Goal: Task Accomplishment & Management: Manage account settings

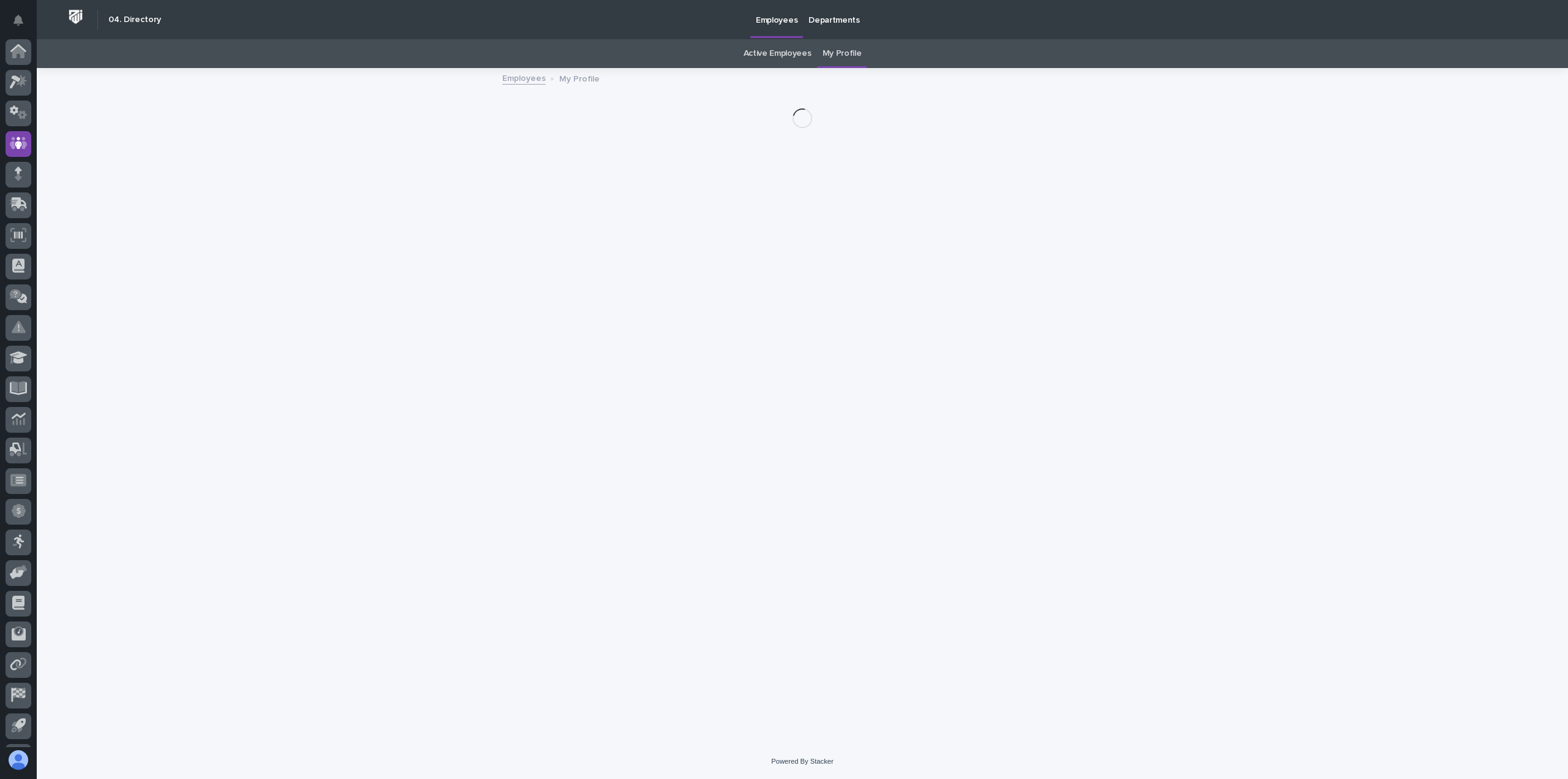
scroll to position [27, 0]
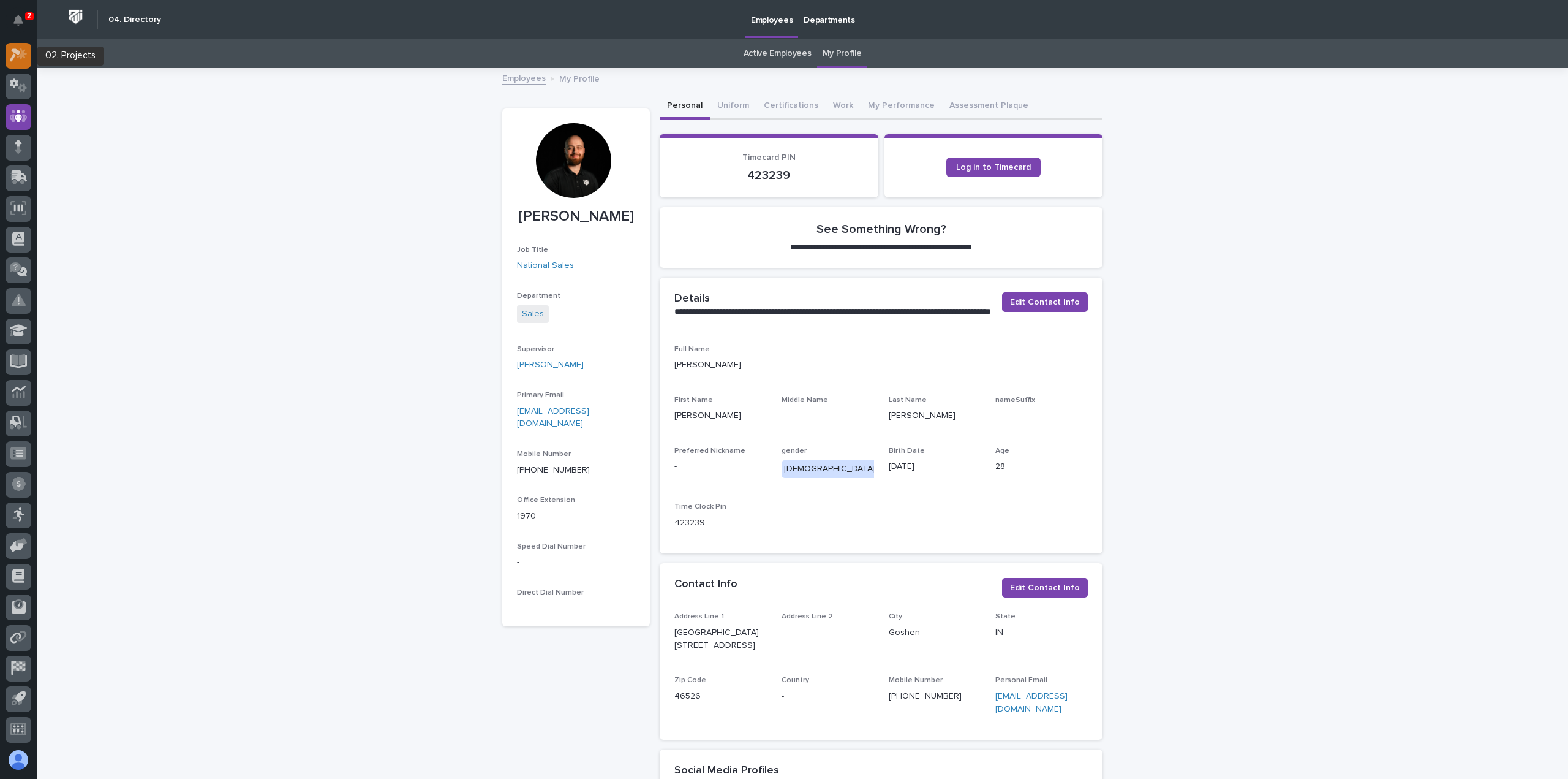
click at [21, 62] on div at bounding box center [18, 56] width 26 height 26
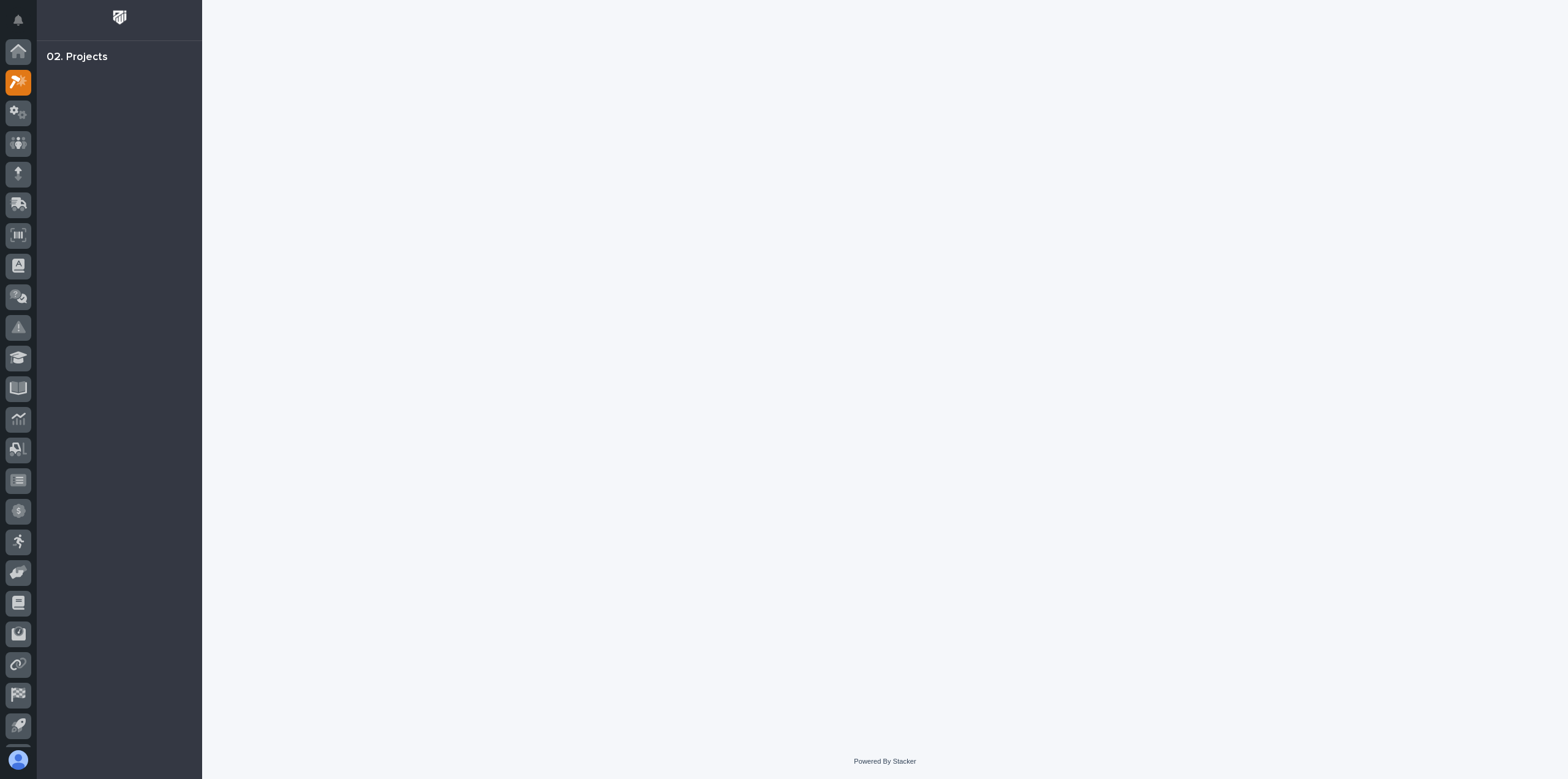
scroll to position [27, 0]
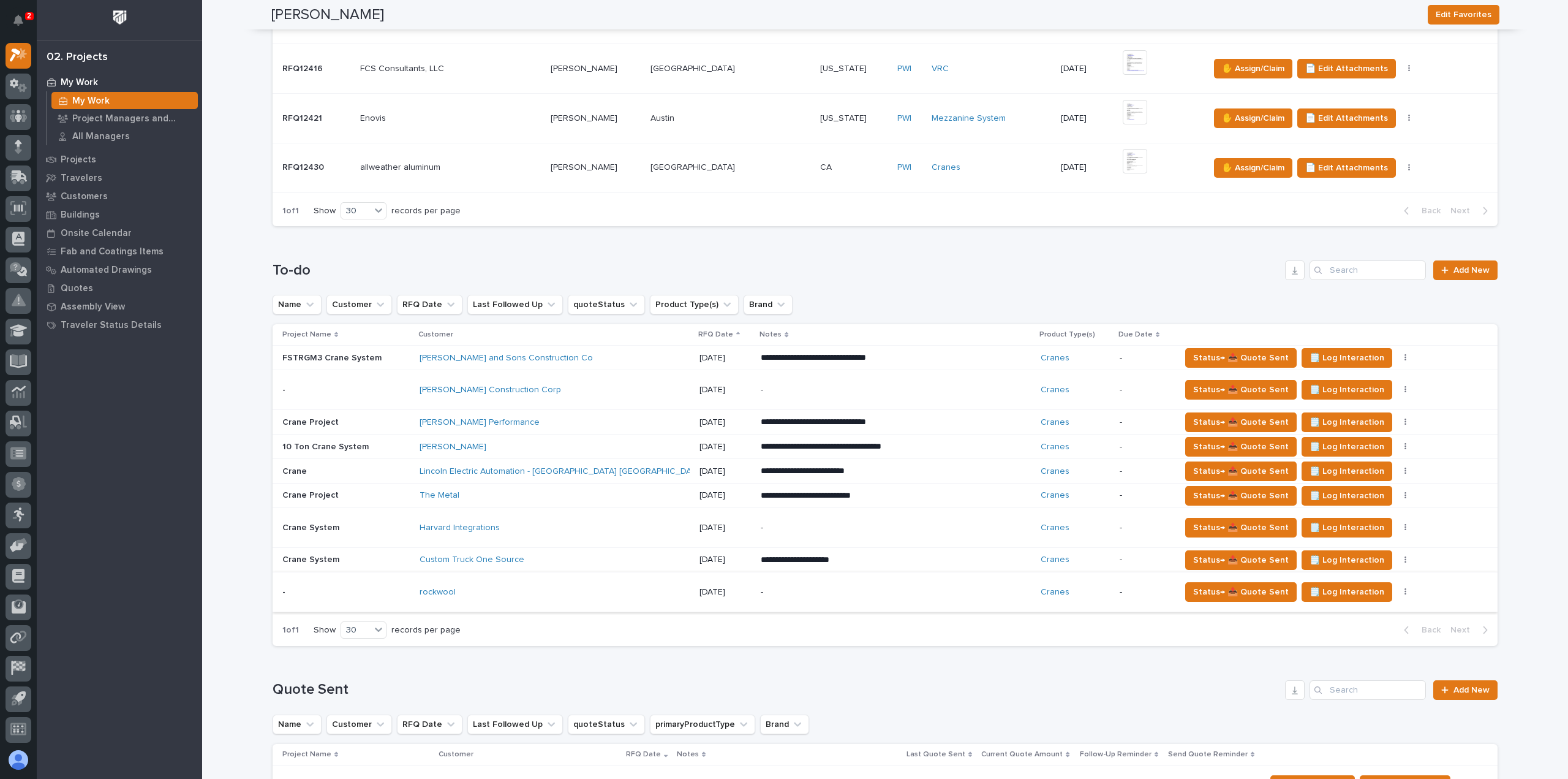
scroll to position [490, 0]
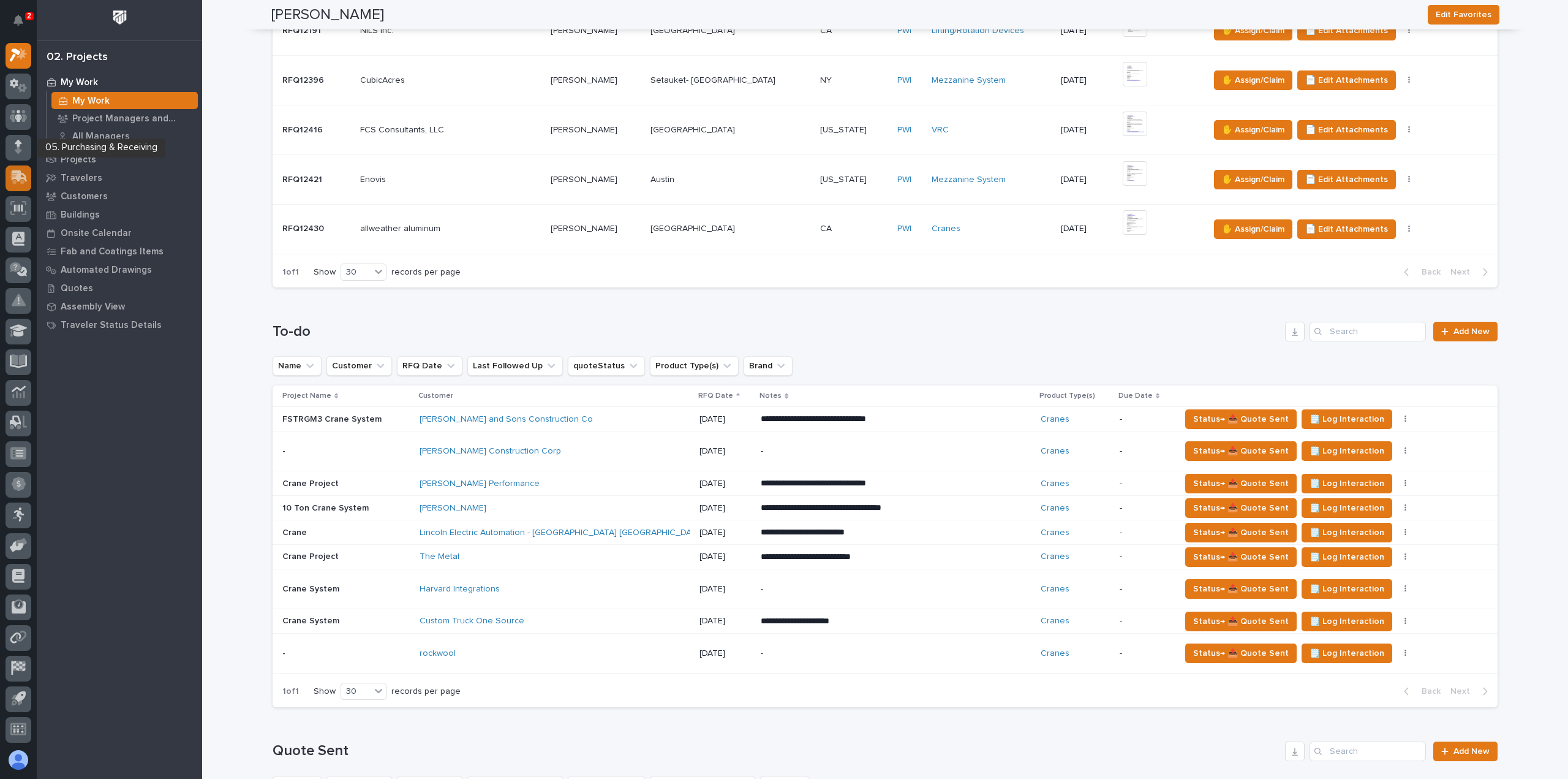
click at [15, 168] on div at bounding box center [18, 178] width 26 height 26
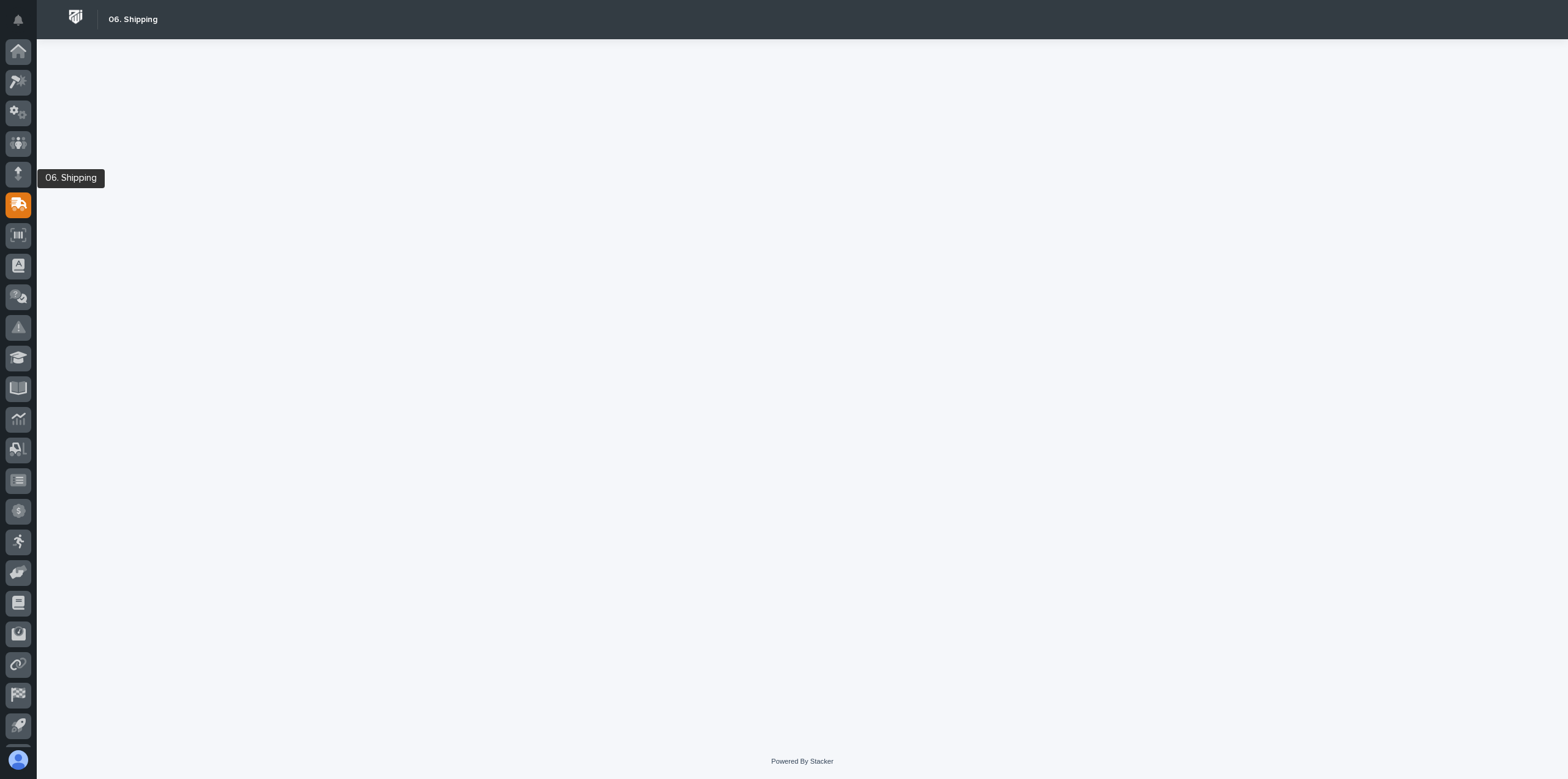
scroll to position [27, 0]
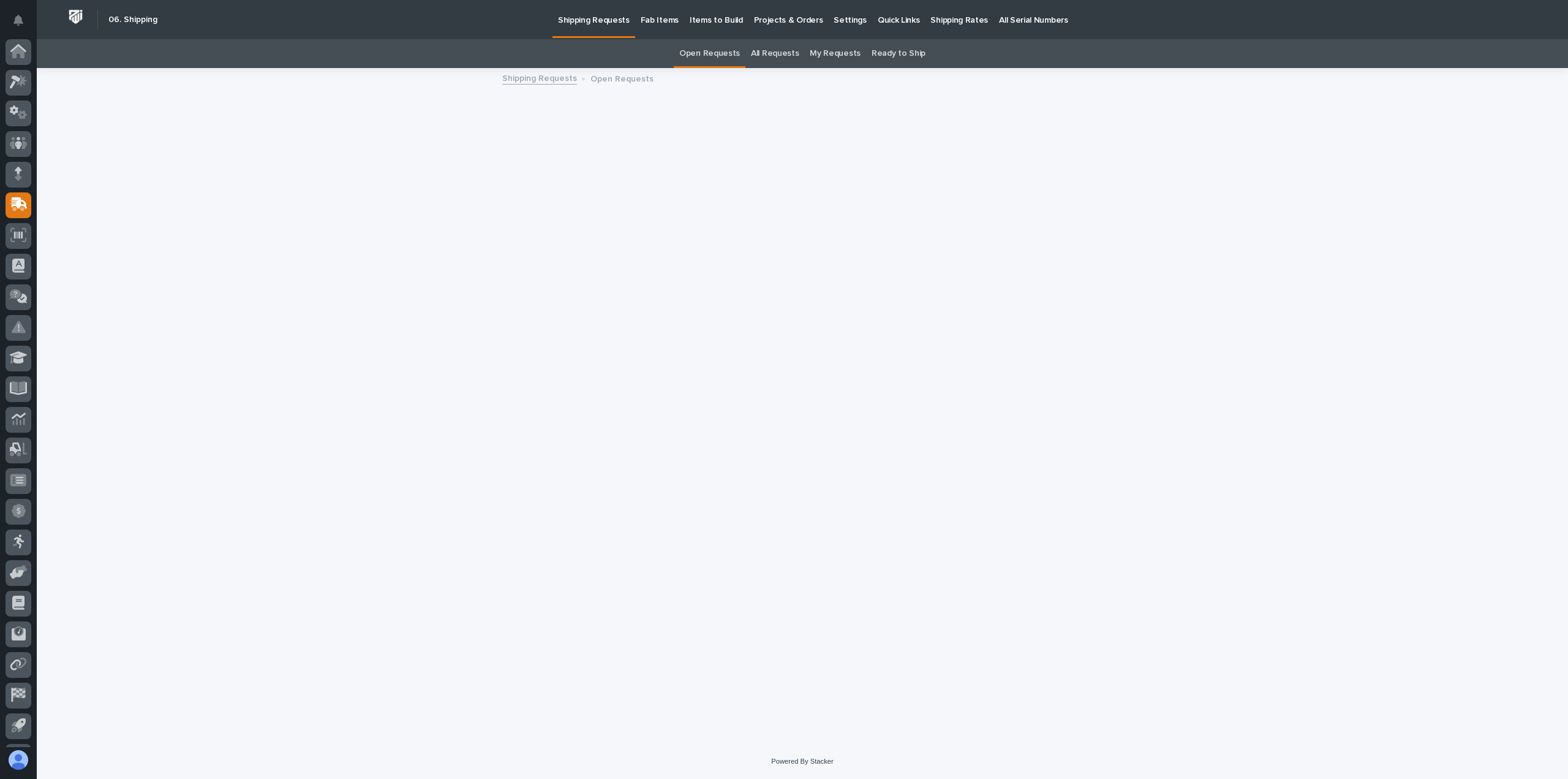
scroll to position [27, 0]
drag, startPoint x: 974, startPoint y: 30, endPoint x: 951, endPoint y: 25, distance: 23.5
click at [951, 25] on p "Shipping Rates" at bounding box center [959, 13] width 58 height 26
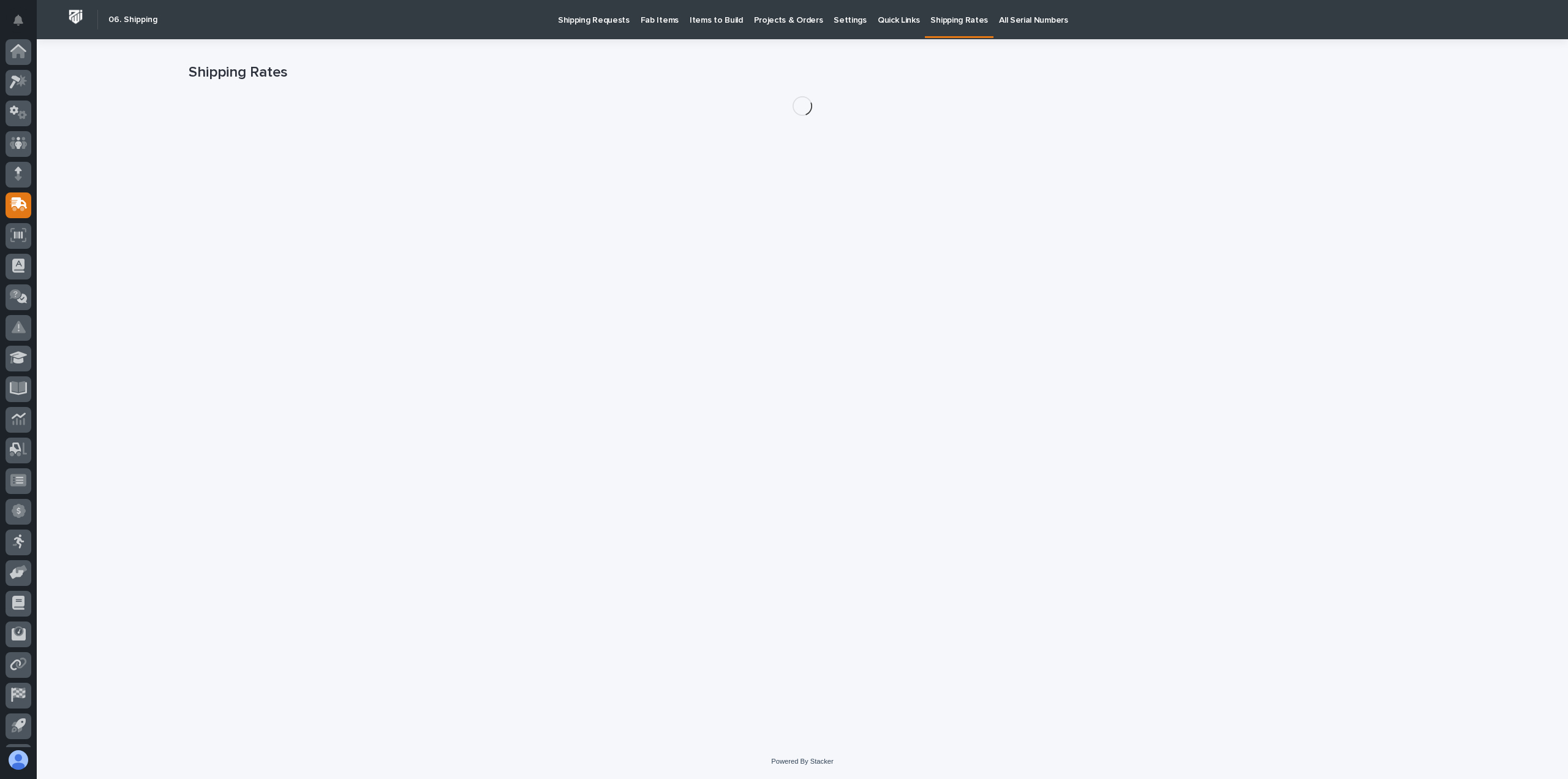
scroll to position [27, 0]
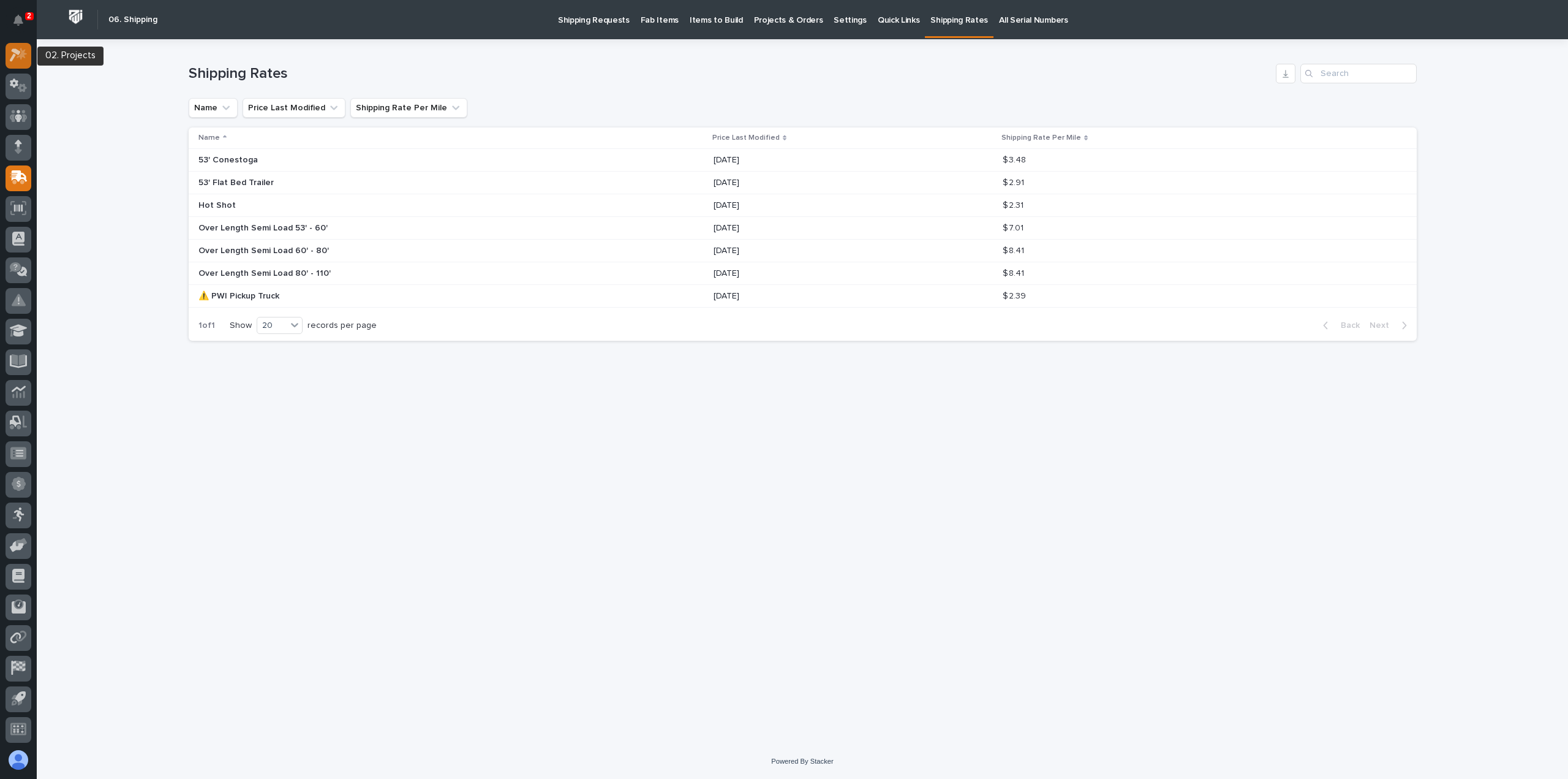
click at [15, 63] on div at bounding box center [18, 56] width 26 height 26
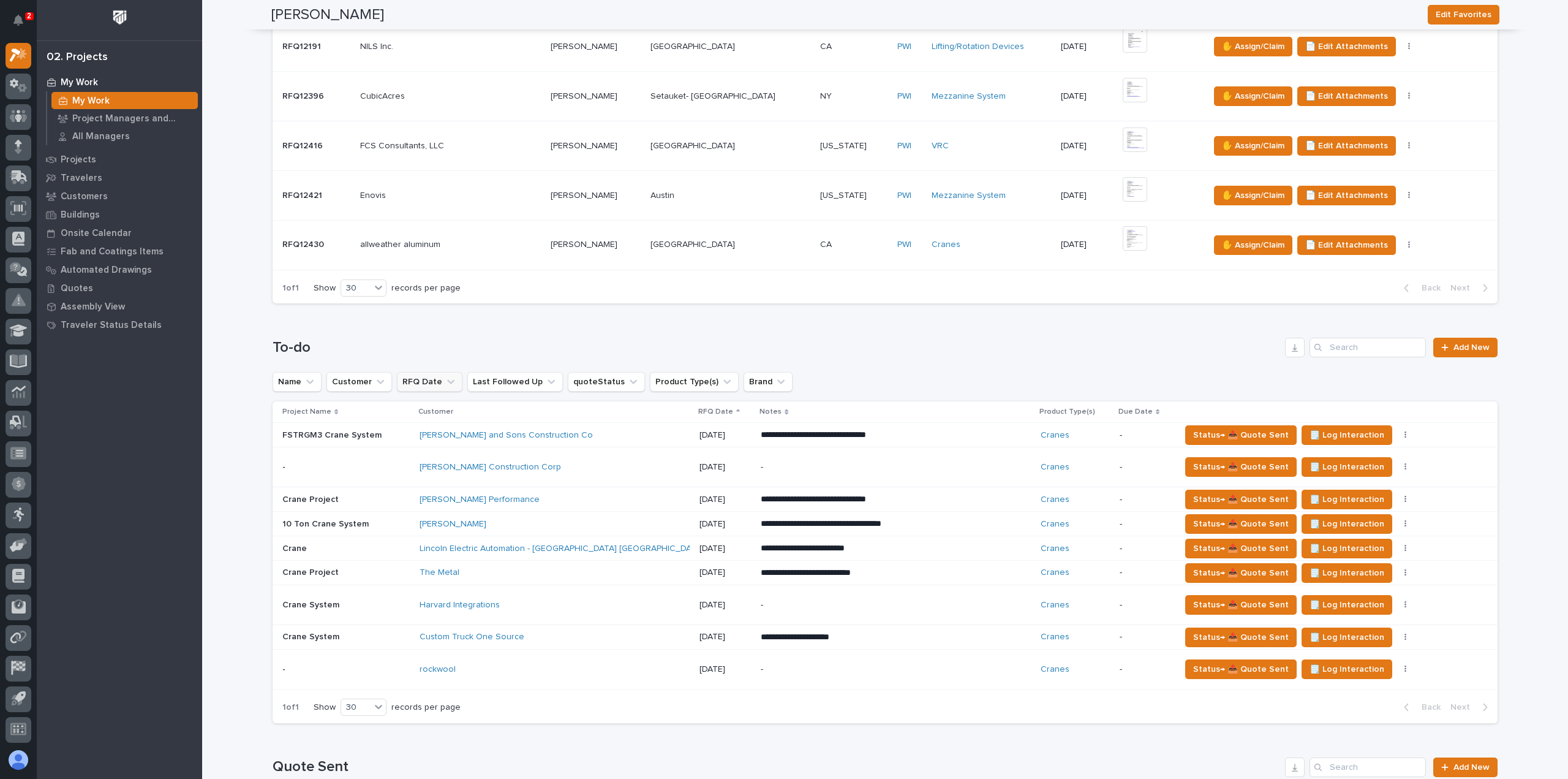
scroll to position [490, 0]
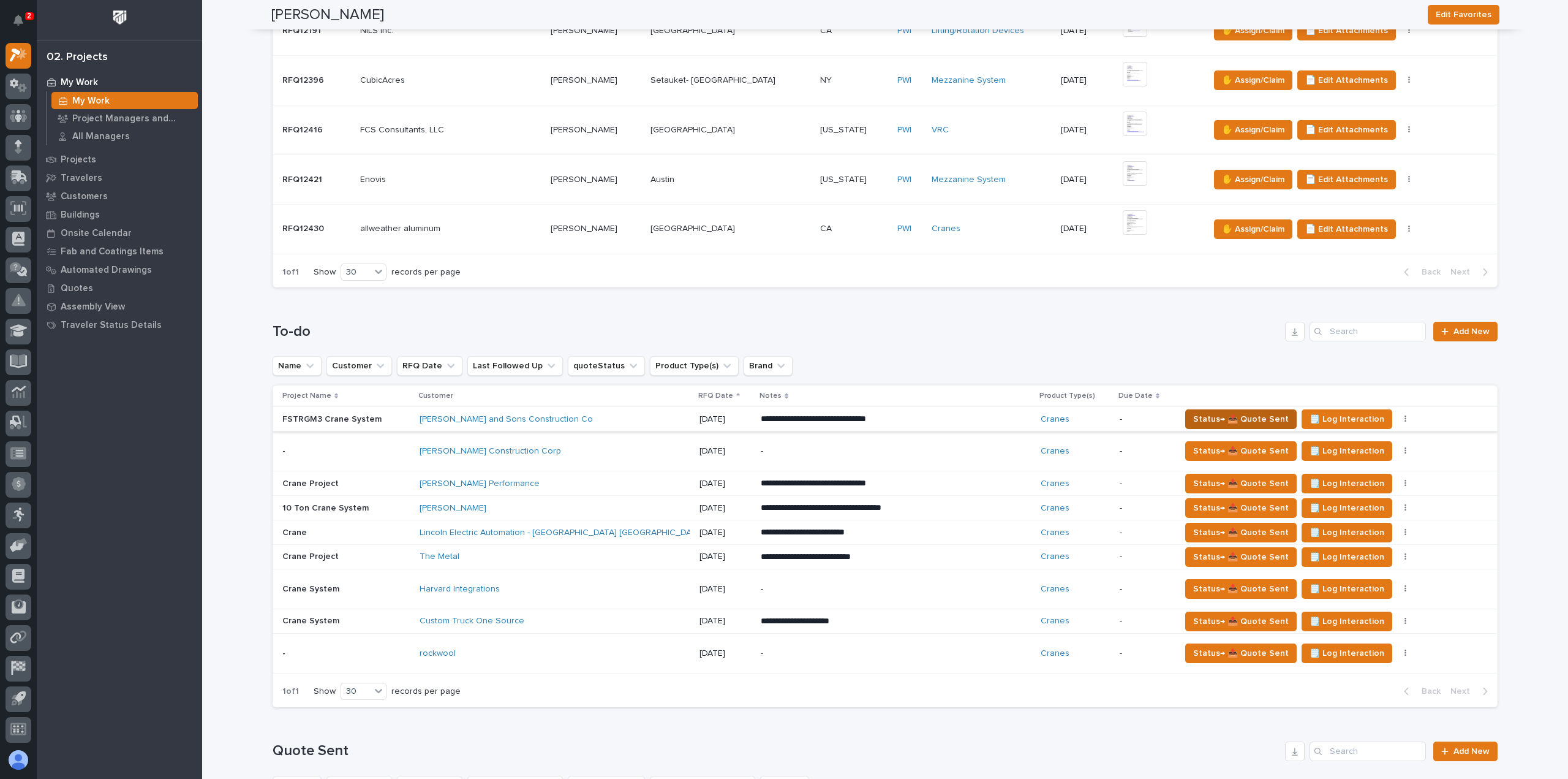
click at [1196, 417] on span "Status→ 📤 Quote Sent" at bounding box center [1241, 419] width 95 height 15
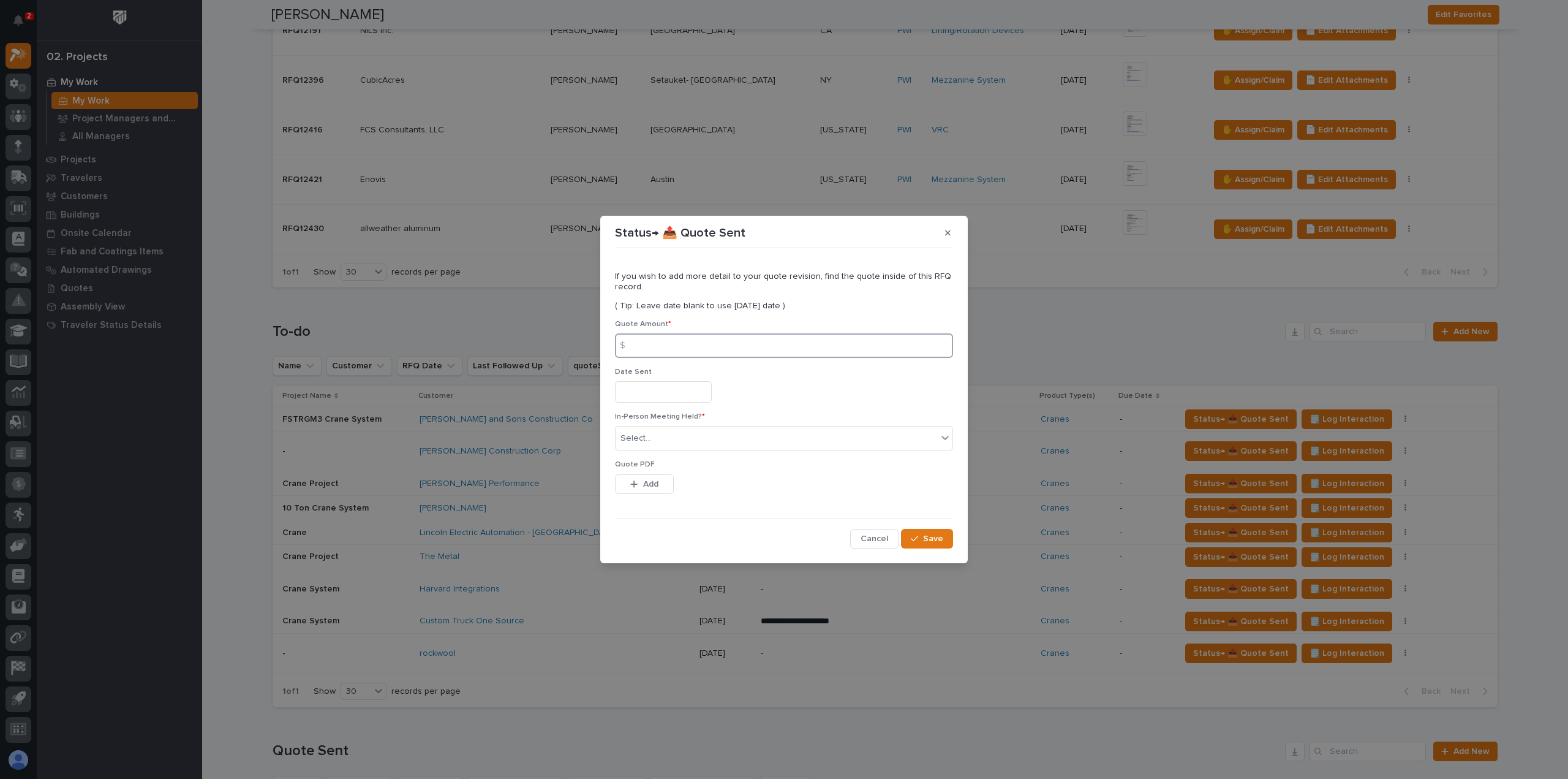
drag, startPoint x: 696, startPoint y: 347, endPoint x: 695, endPoint y: 353, distance: 6.1
click at [690, 351] on input at bounding box center [784, 345] width 338 height 25
click at [659, 344] on input at bounding box center [784, 345] width 338 height 25
type input "79911"
click at [643, 432] on div "Select..." at bounding box center [636, 438] width 30 height 13
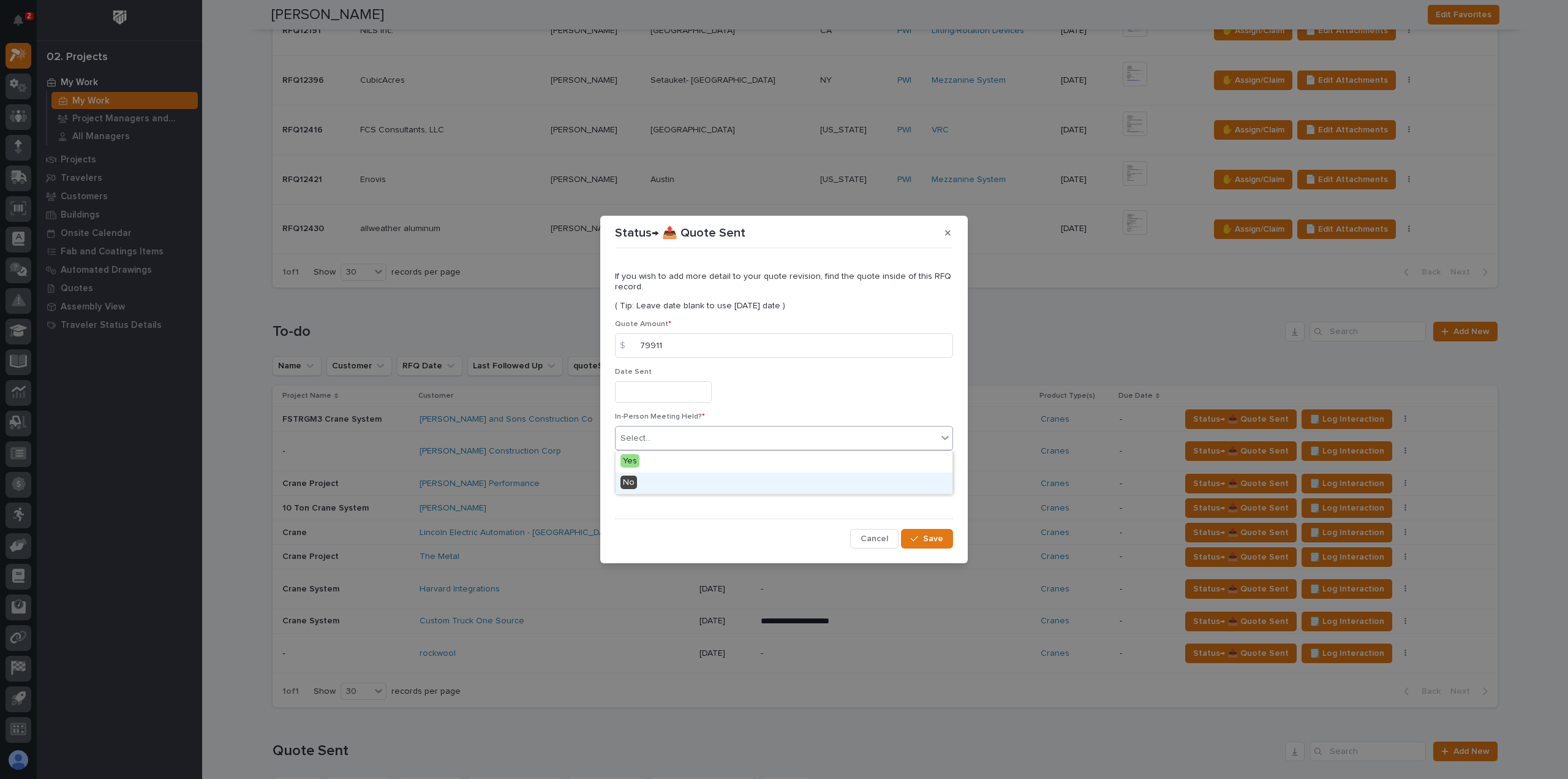
click at [643, 485] on div "No" at bounding box center [784, 483] width 337 height 21
click at [643, 485] on span "Add" at bounding box center [650, 484] width 15 height 11
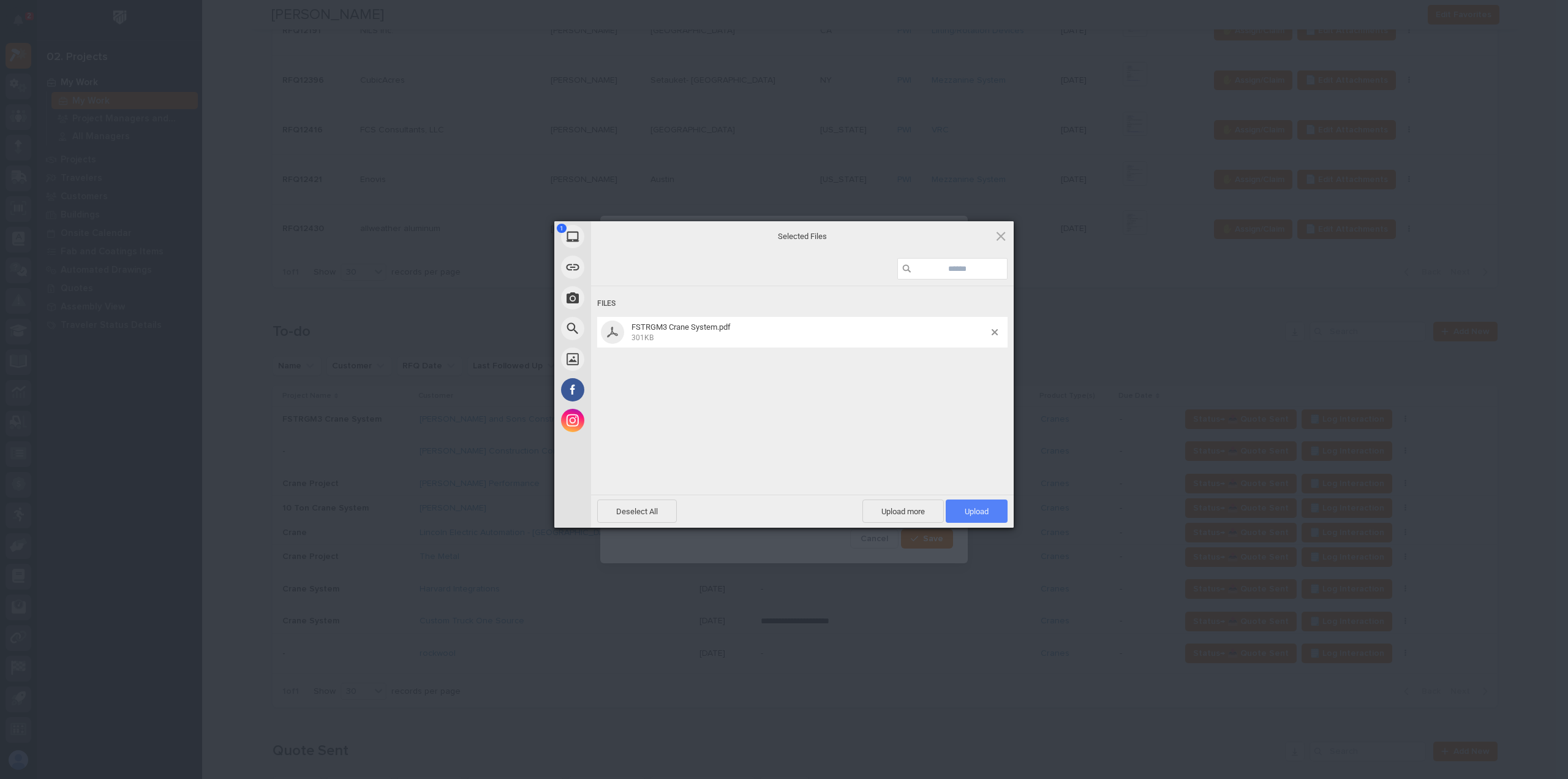
click at [973, 517] on span "Upload 1" at bounding box center [976, 511] width 62 height 23
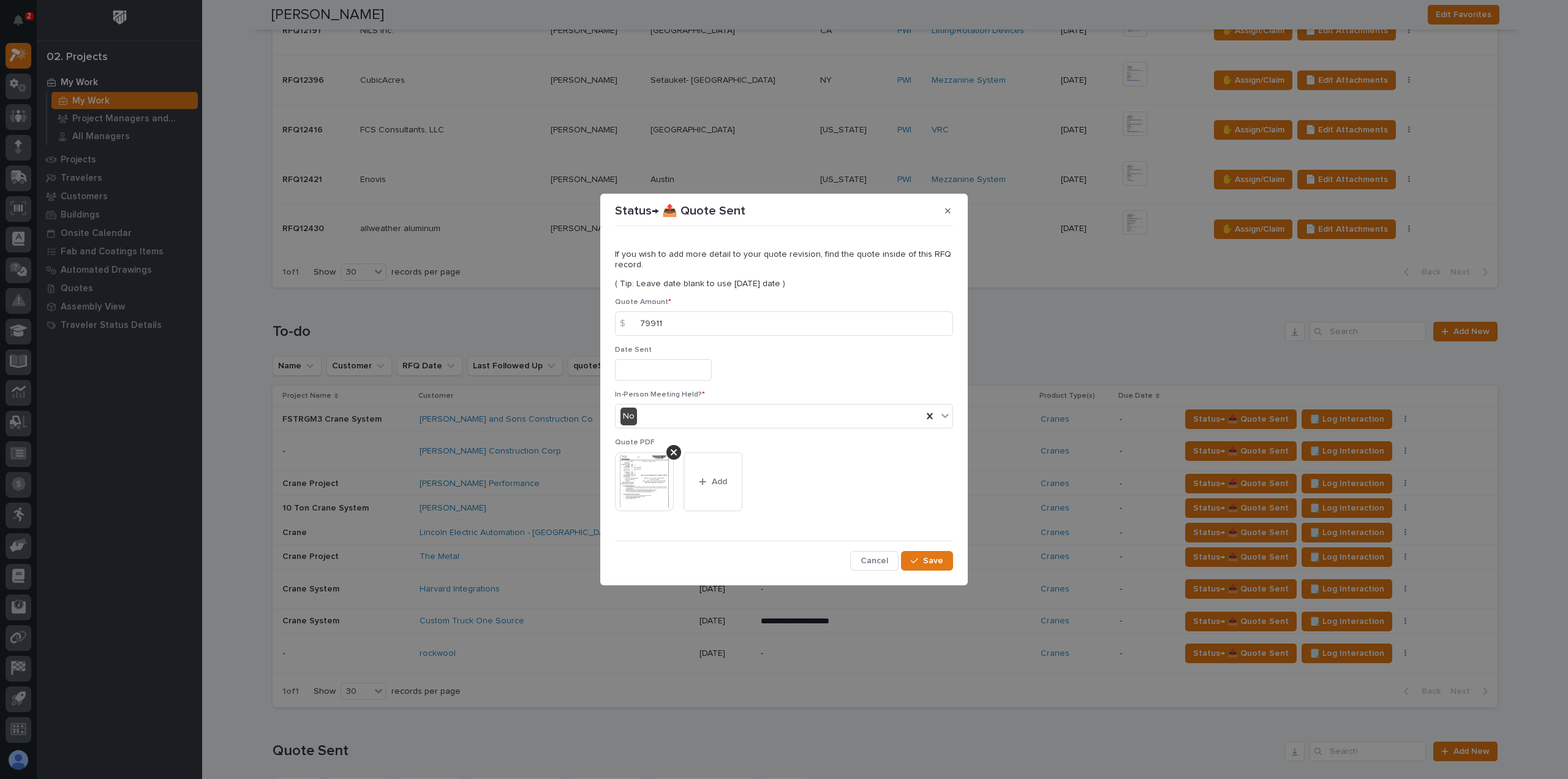
click at [928, 549] on div "If you wish to add more detail to your quote revision, find the quote inside of…" at bounding box center [784, 401] width 338 height 339
click at [927, 558] on span "Save" at bounding box center [933, 560] width 21 height 11
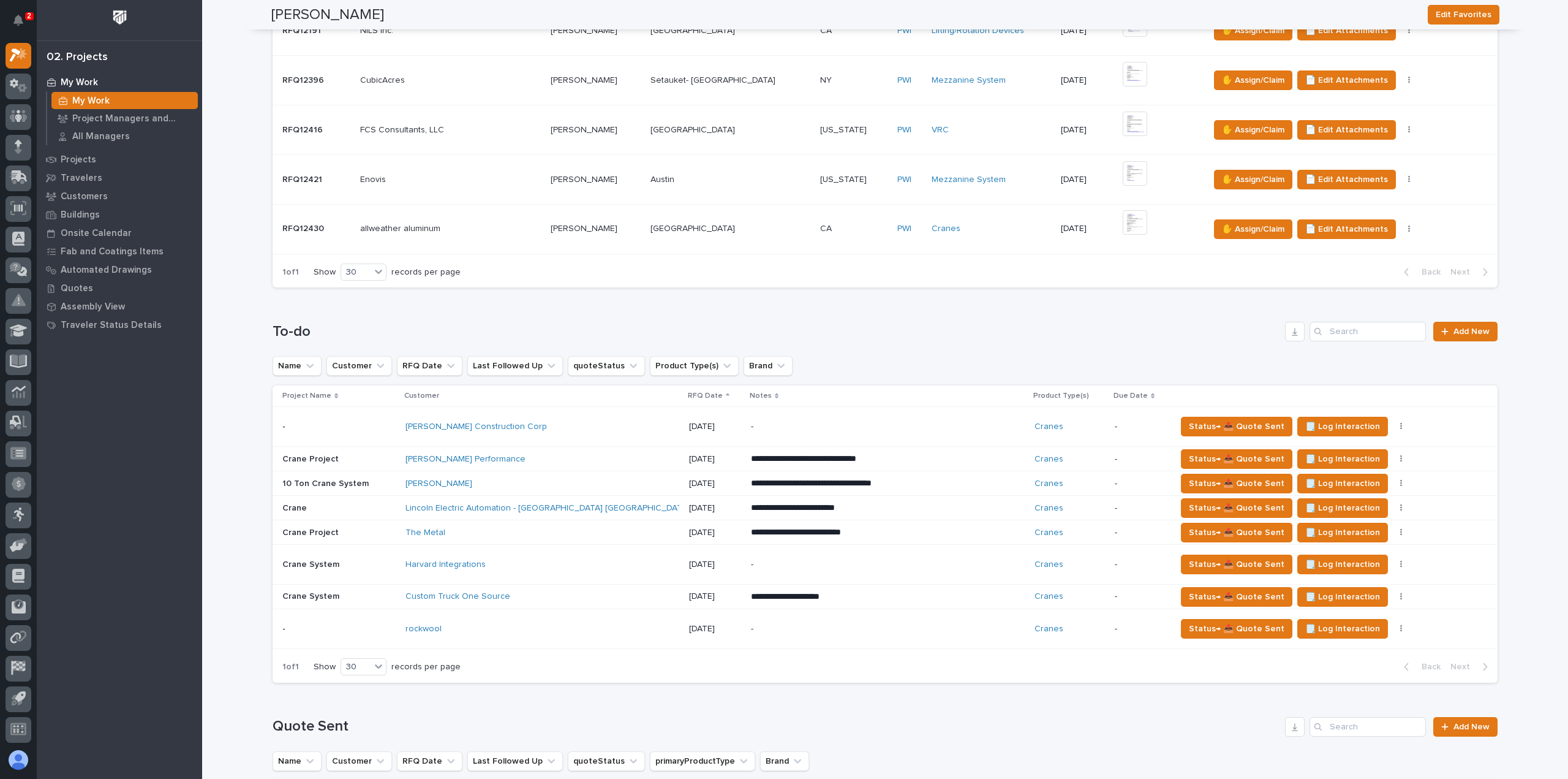
click at [579, 530] on div "The Metal" at bounding box center [513, 533] width 215 height 11
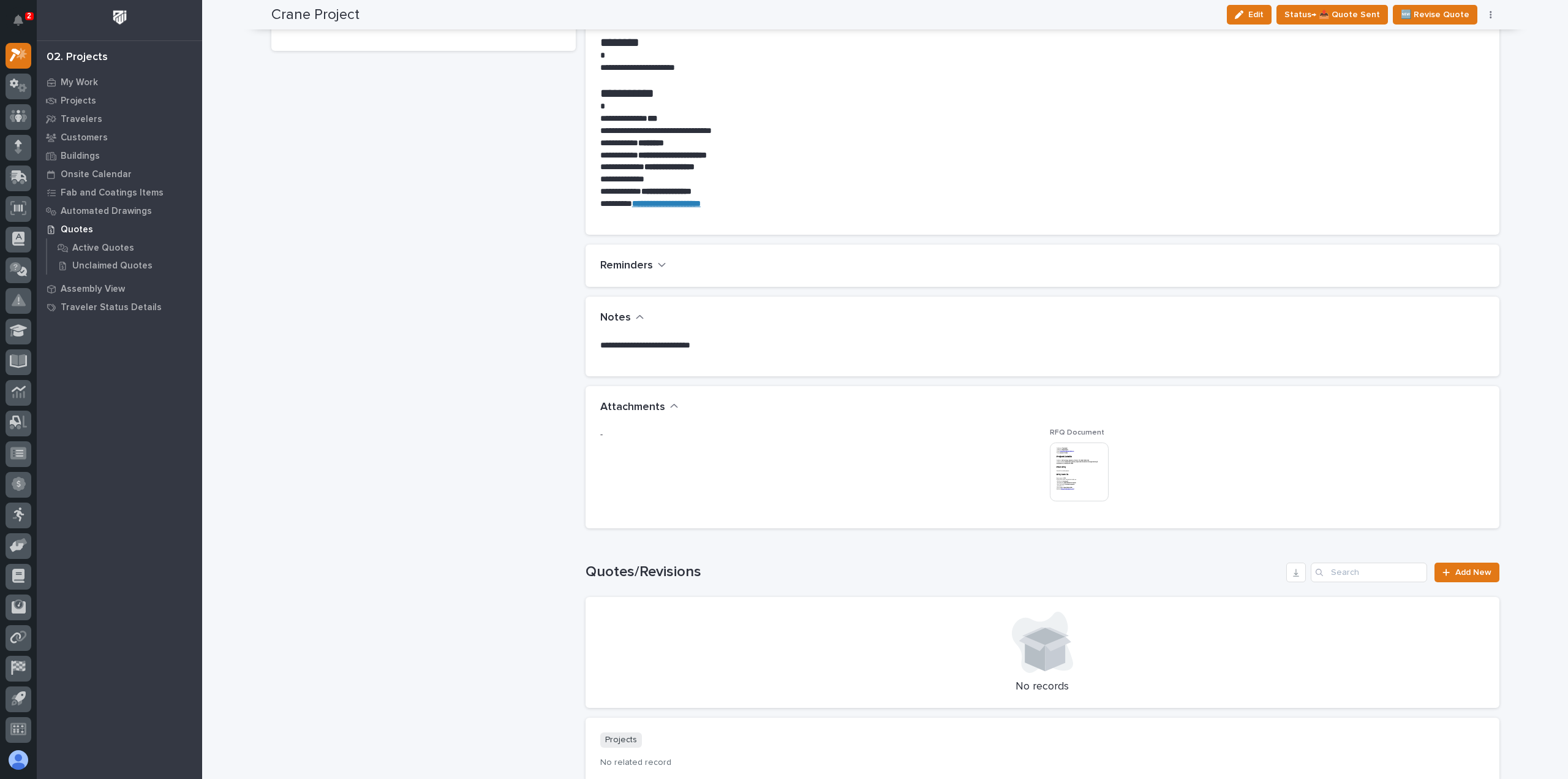
scroll to position [735, 0]
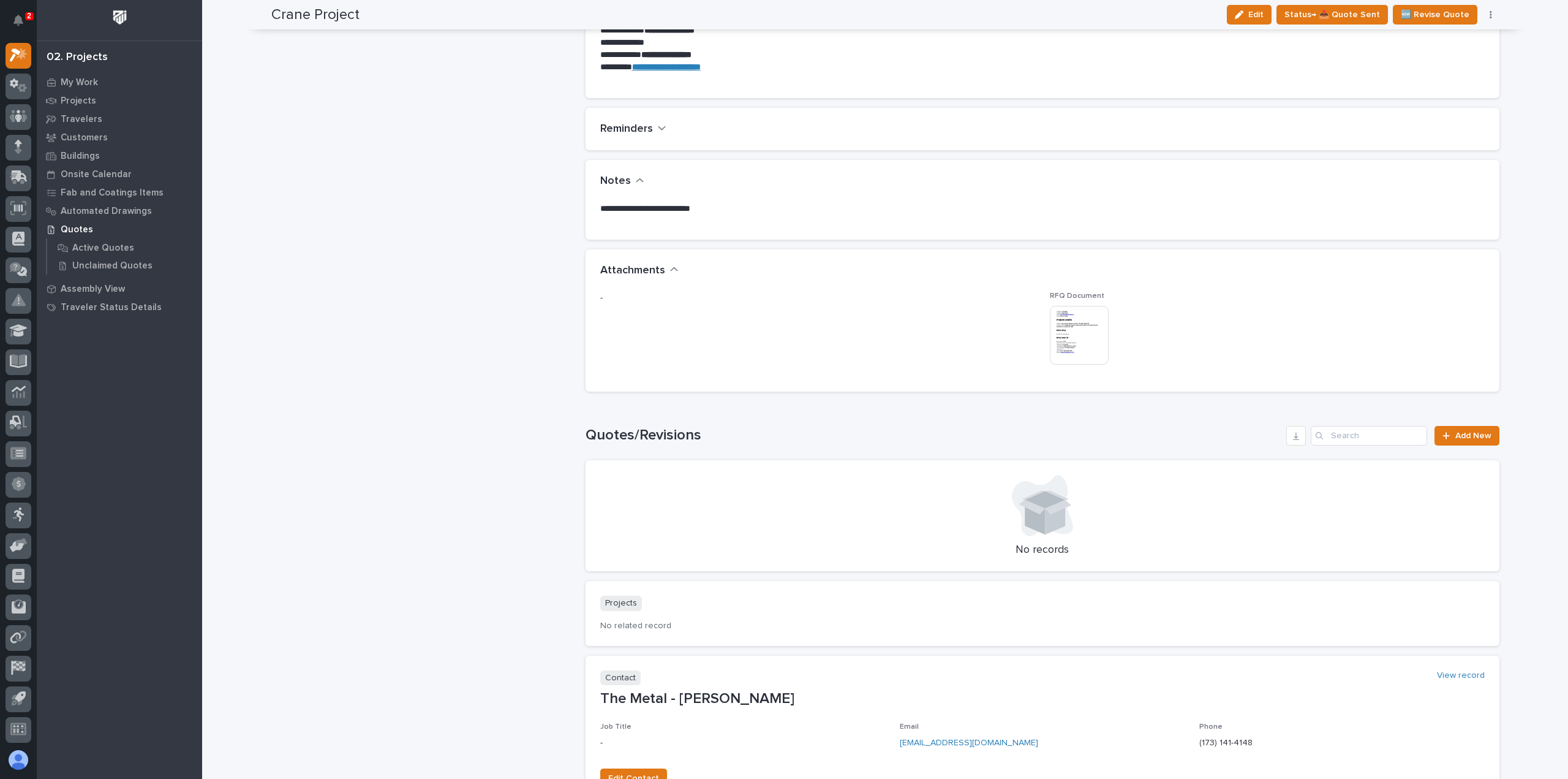
click at [1263, 14] on span "Edit" at bounding box center [1255, 15] width 15 height 11
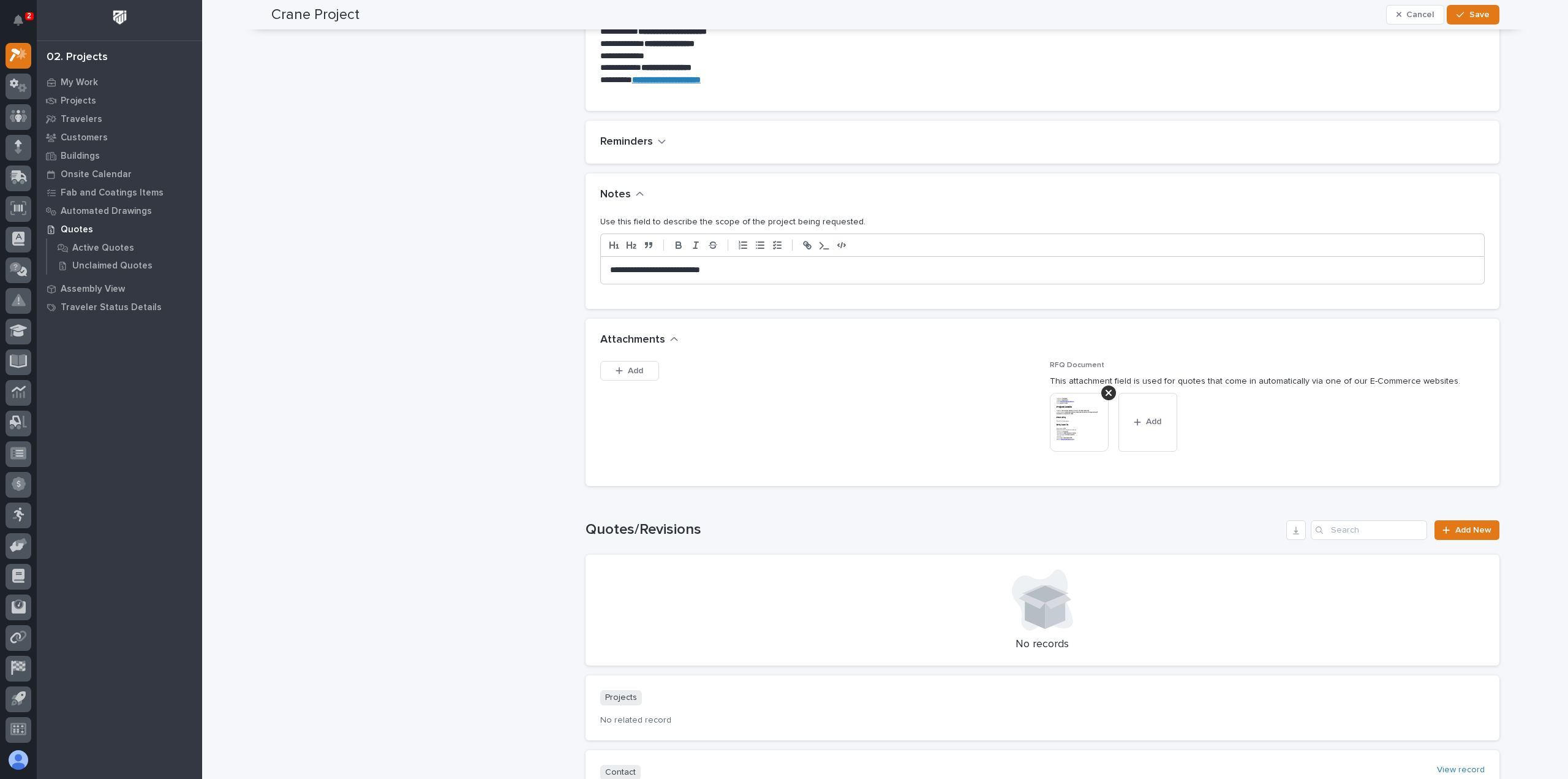
scroll to position [782, 0]
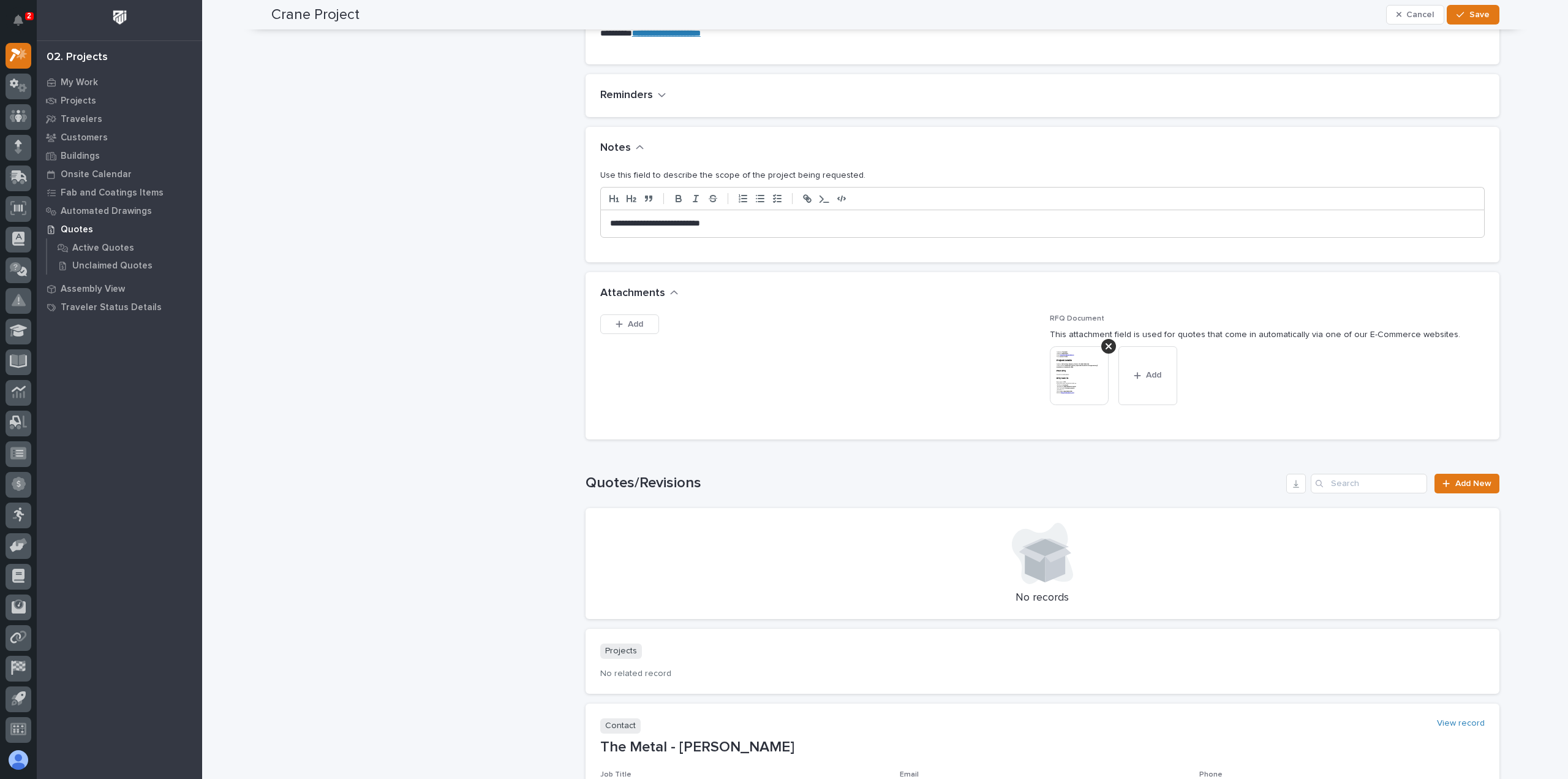
click at [748, 217] on p "**********" at bounding box center [1042, 223] width 865 height 12
click at [1463, 22] on button "Save" at bounding box center [1473, 15] width 52 height 20
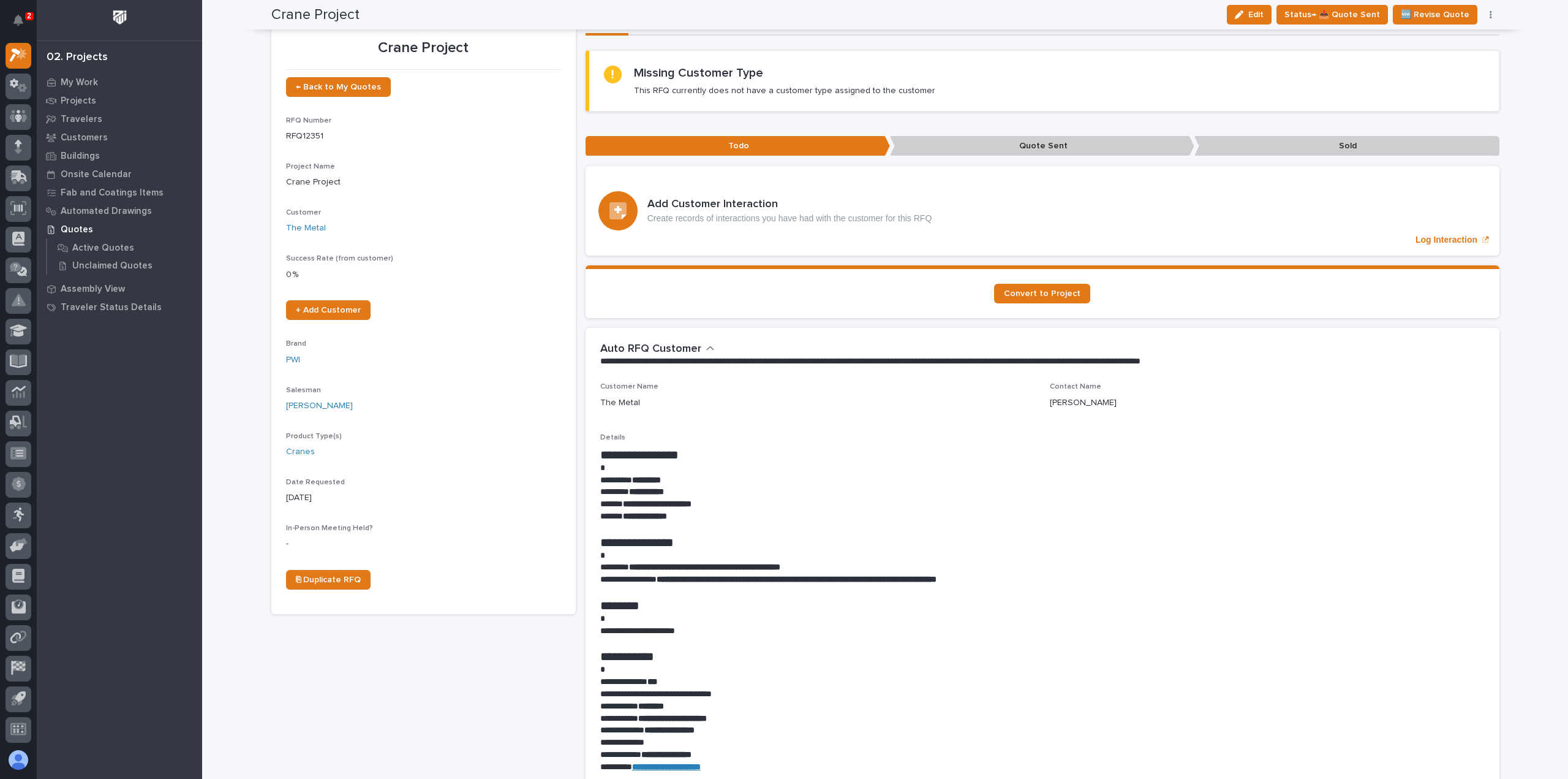
scroll to position [0, 0]
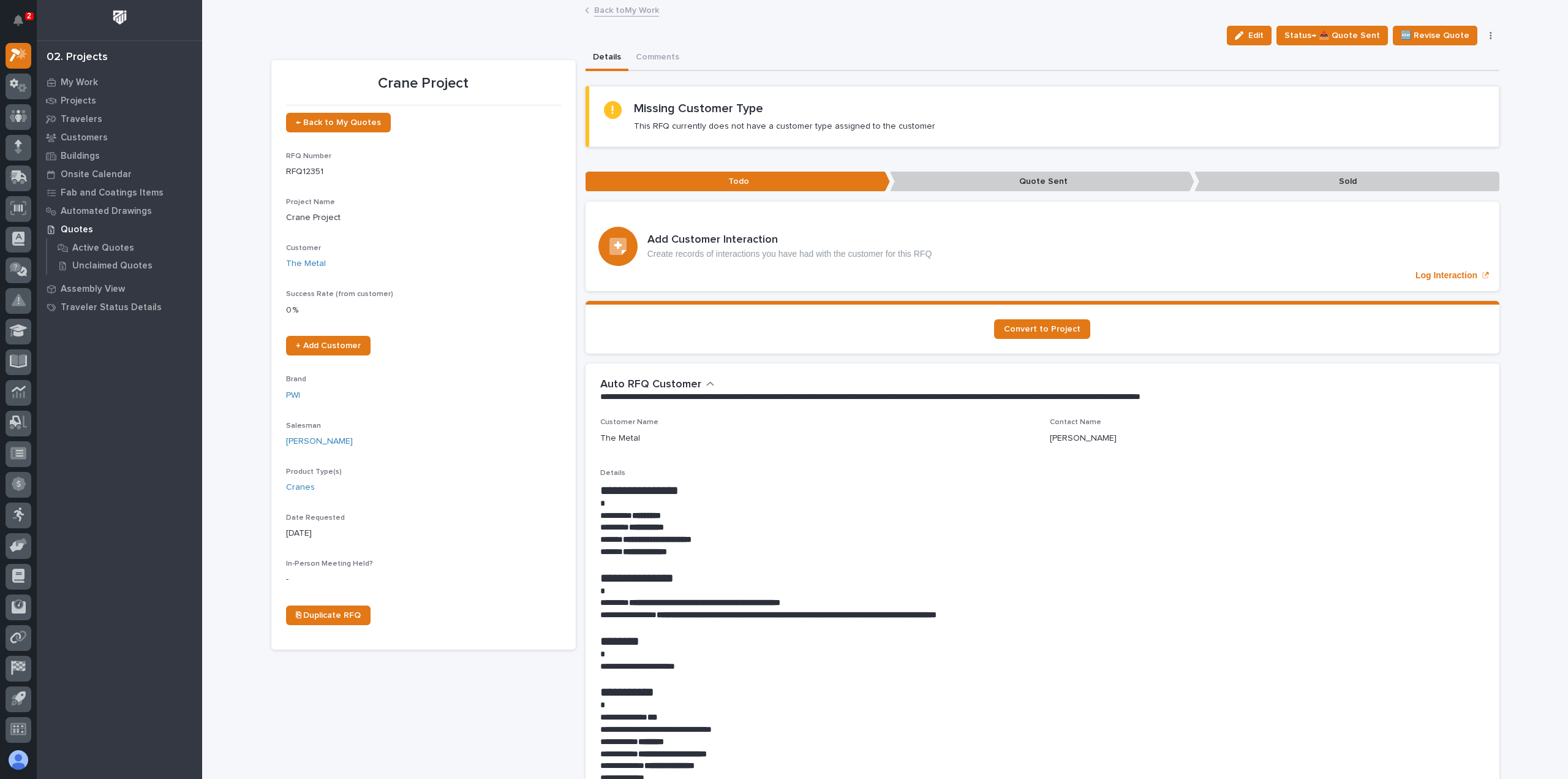
click at [621, 5] on link "Back to My Work" at bounding box center [626, 9] width 65 height 14
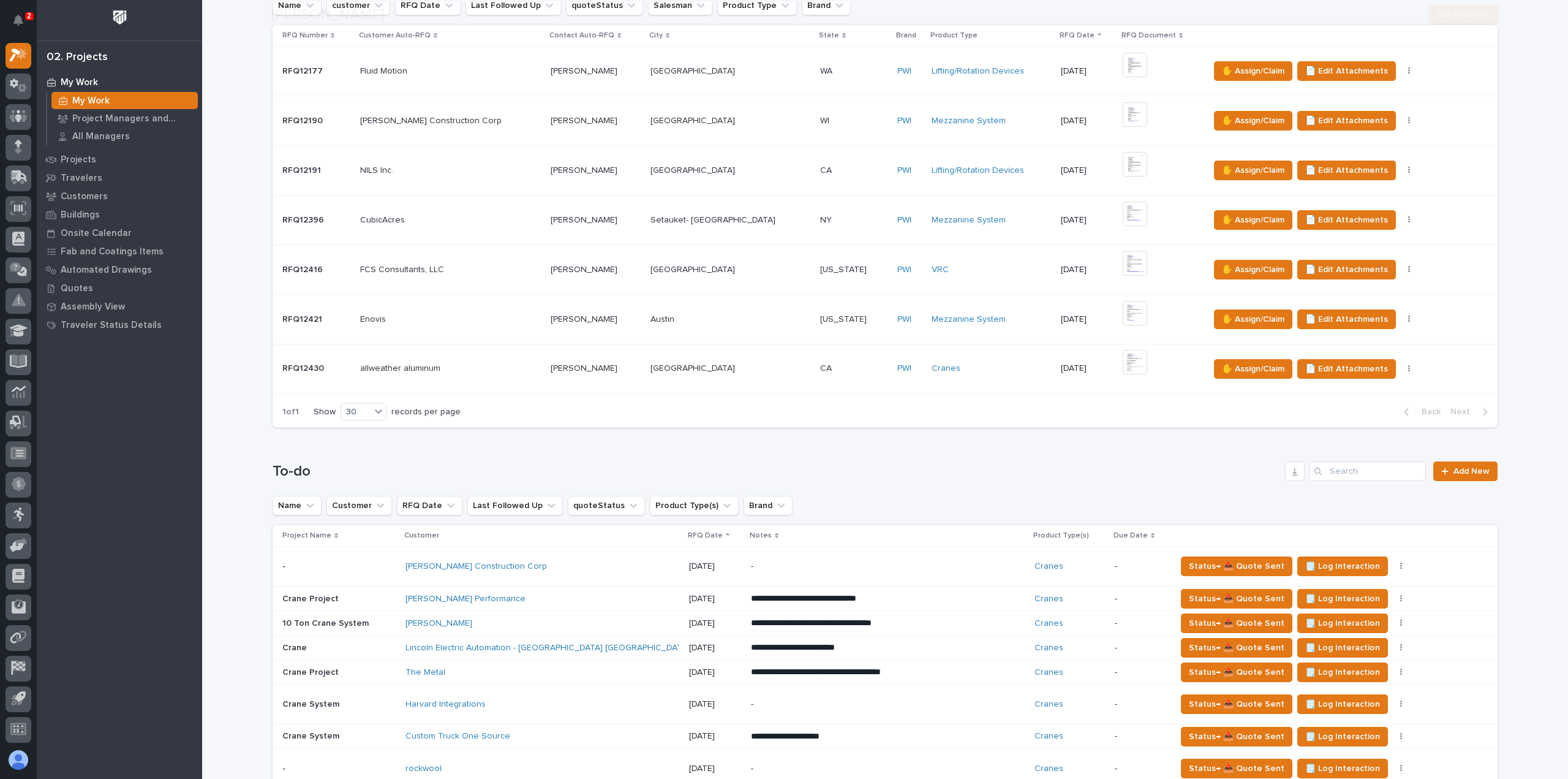
scroll to position [490, 0]
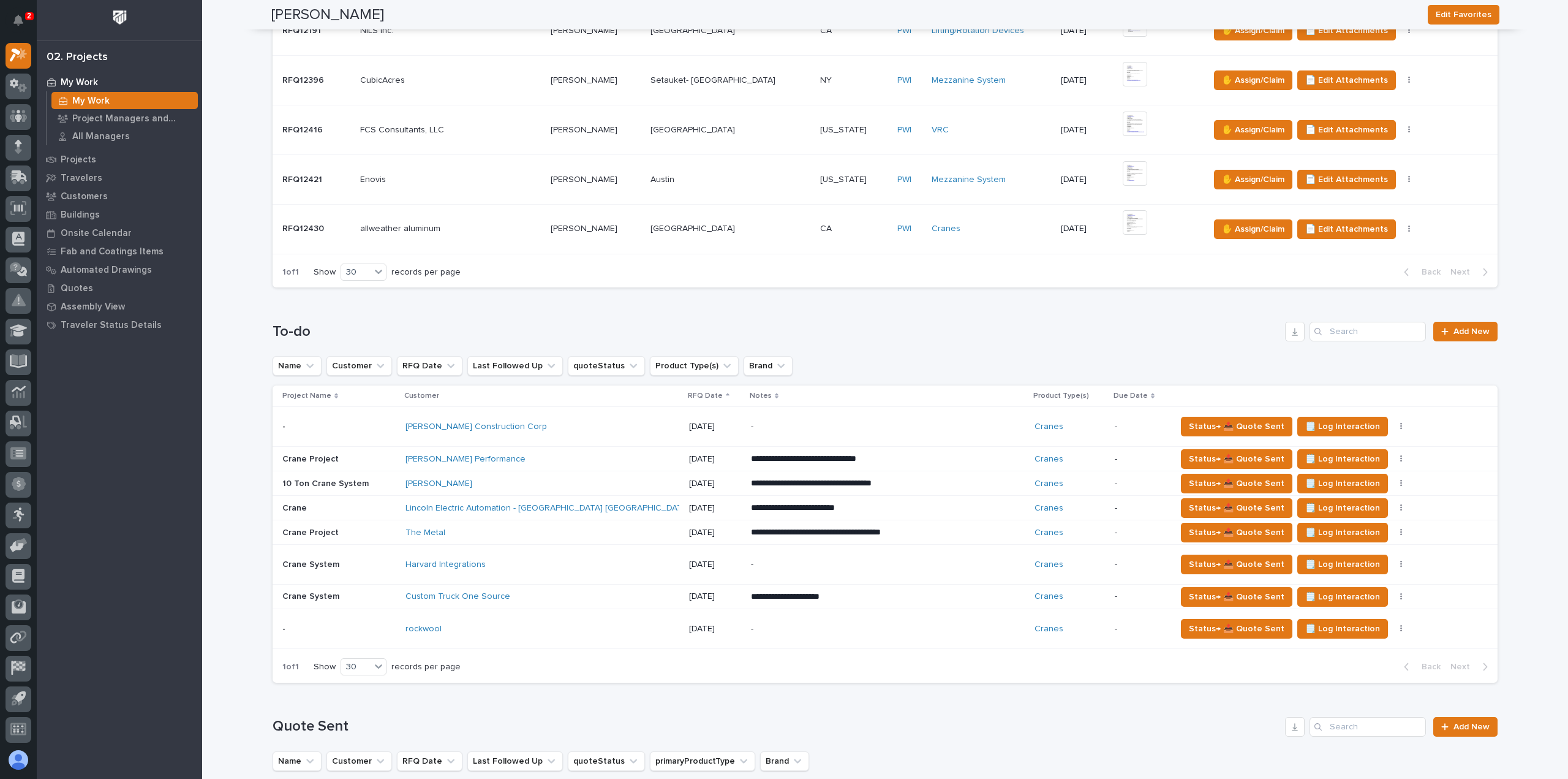
click at [594, 505] on div "Lincoln Electric Automation - [GEOGRAPHIC_DATA] [GEOGRAPHIC_DATA]" at bounding box center [513, 508] width 215 height 11
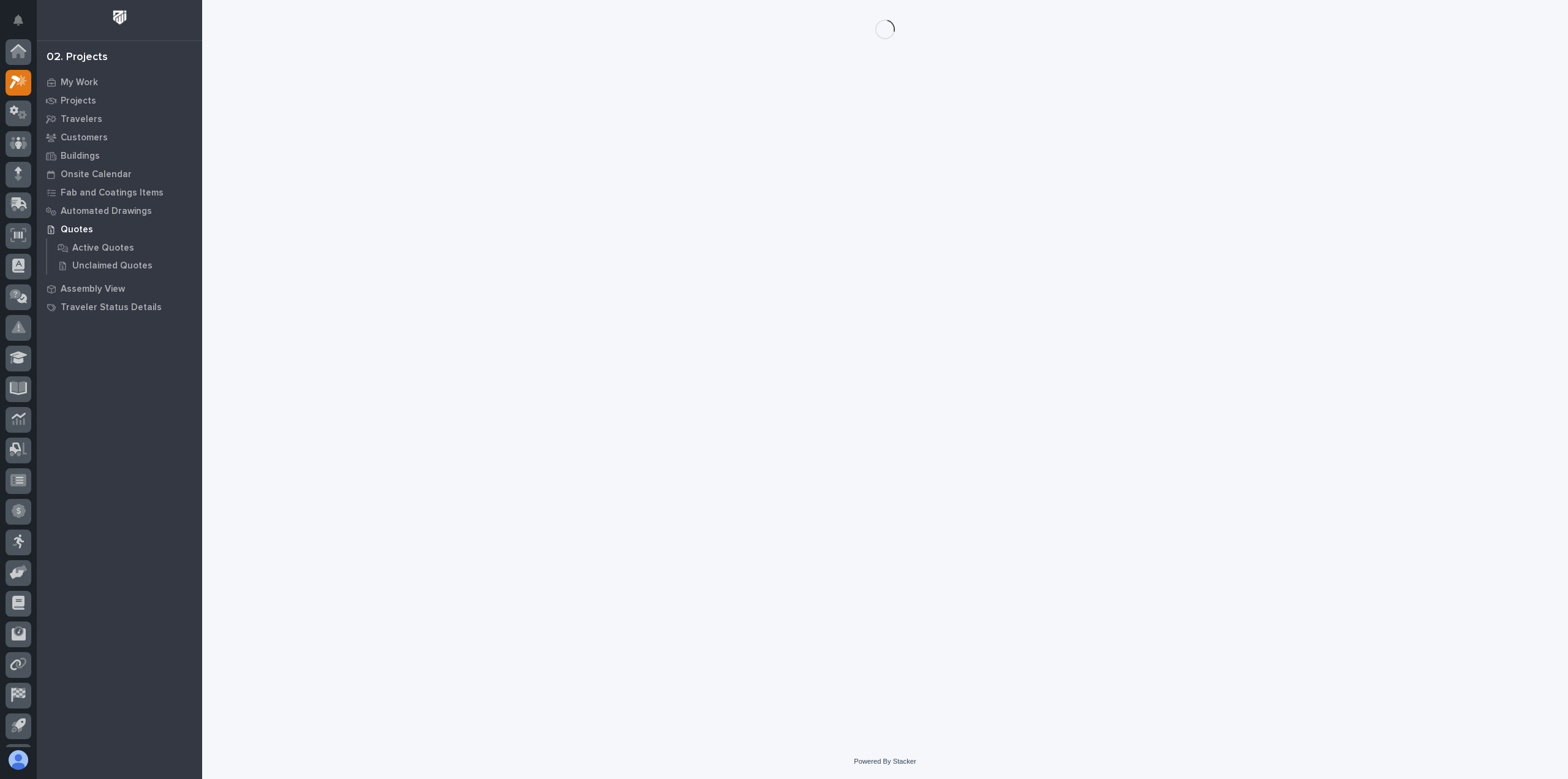
scroll to position [27, 0]
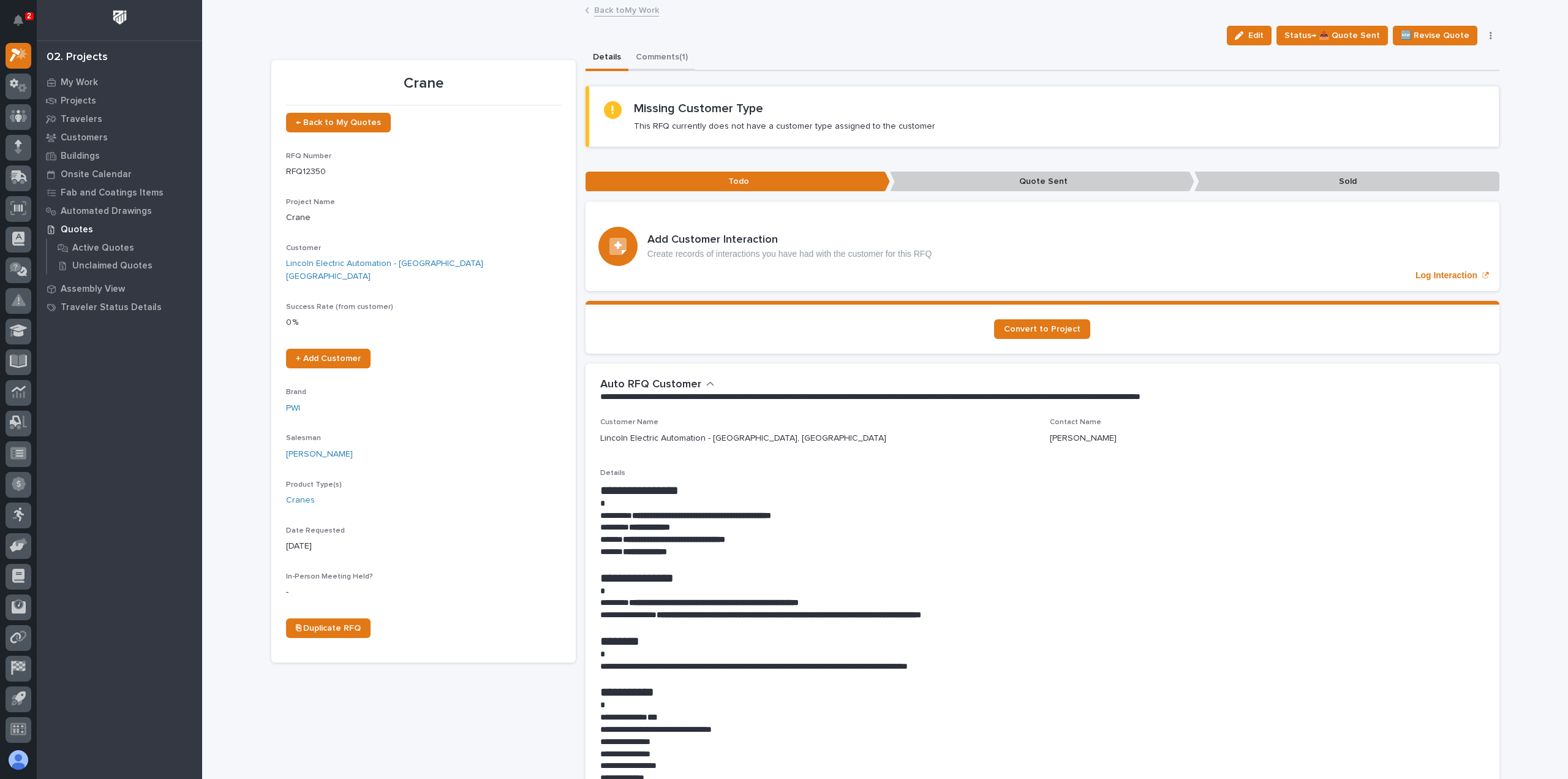
click at [628, 62] on button "Comments (1)" at bounding box center [662, 58] width 67 height 26
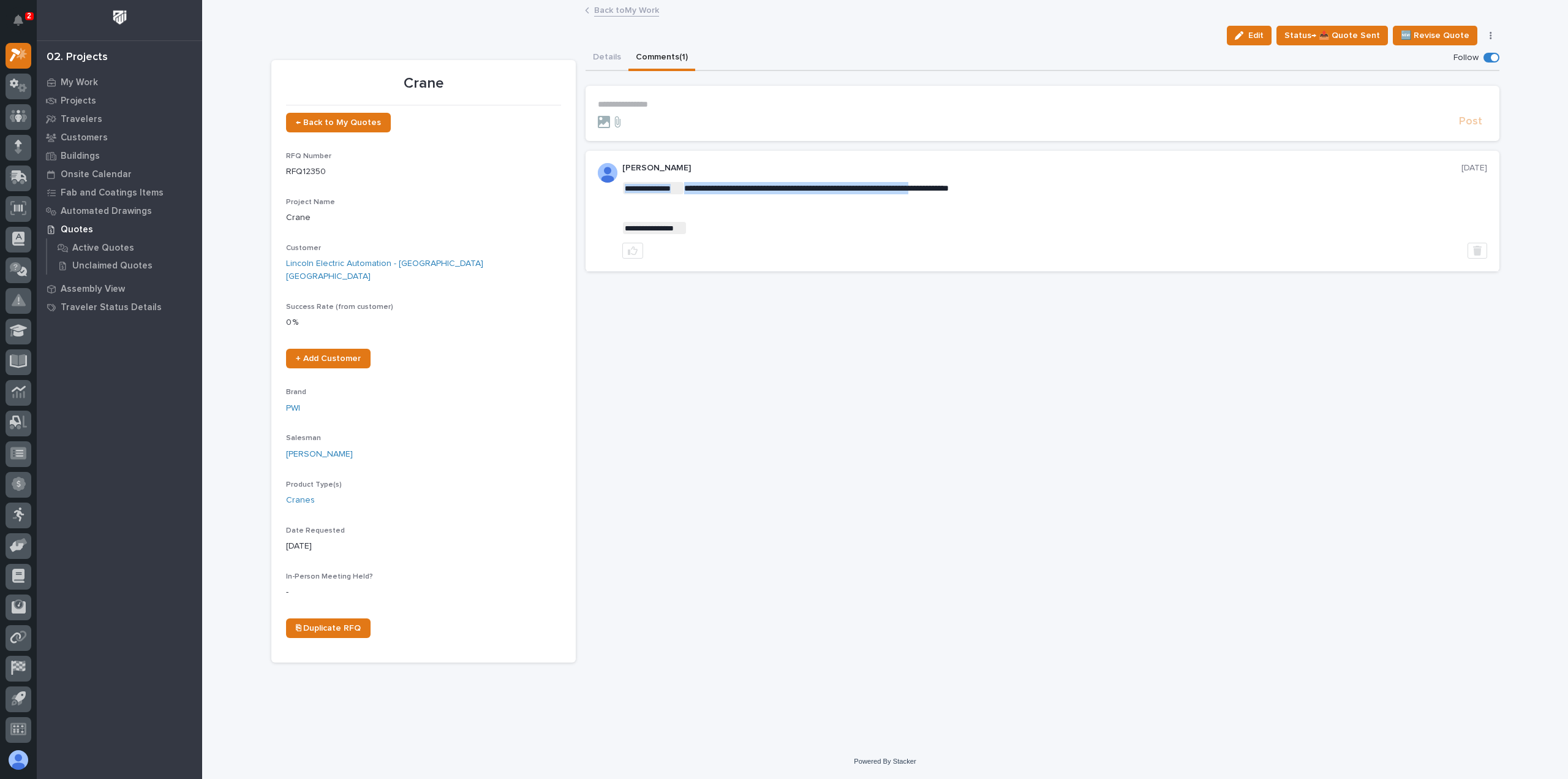
drag, startPoint x: 980, startPoint y: 185, endPoint x: 967, endPoint y: 193, distance: 15.3
click at [968, 193] on p "**********" at bounding box center [1055, 188] width 865 height 12
drag, startPoint x: 981, startPoint y: 185, endPoint x: 960, endPoint y: 191, distance: 21.8
click at [949, 191] on span "**********" at bounding box center [816, 187] width 265 height 9
copy span "*****"
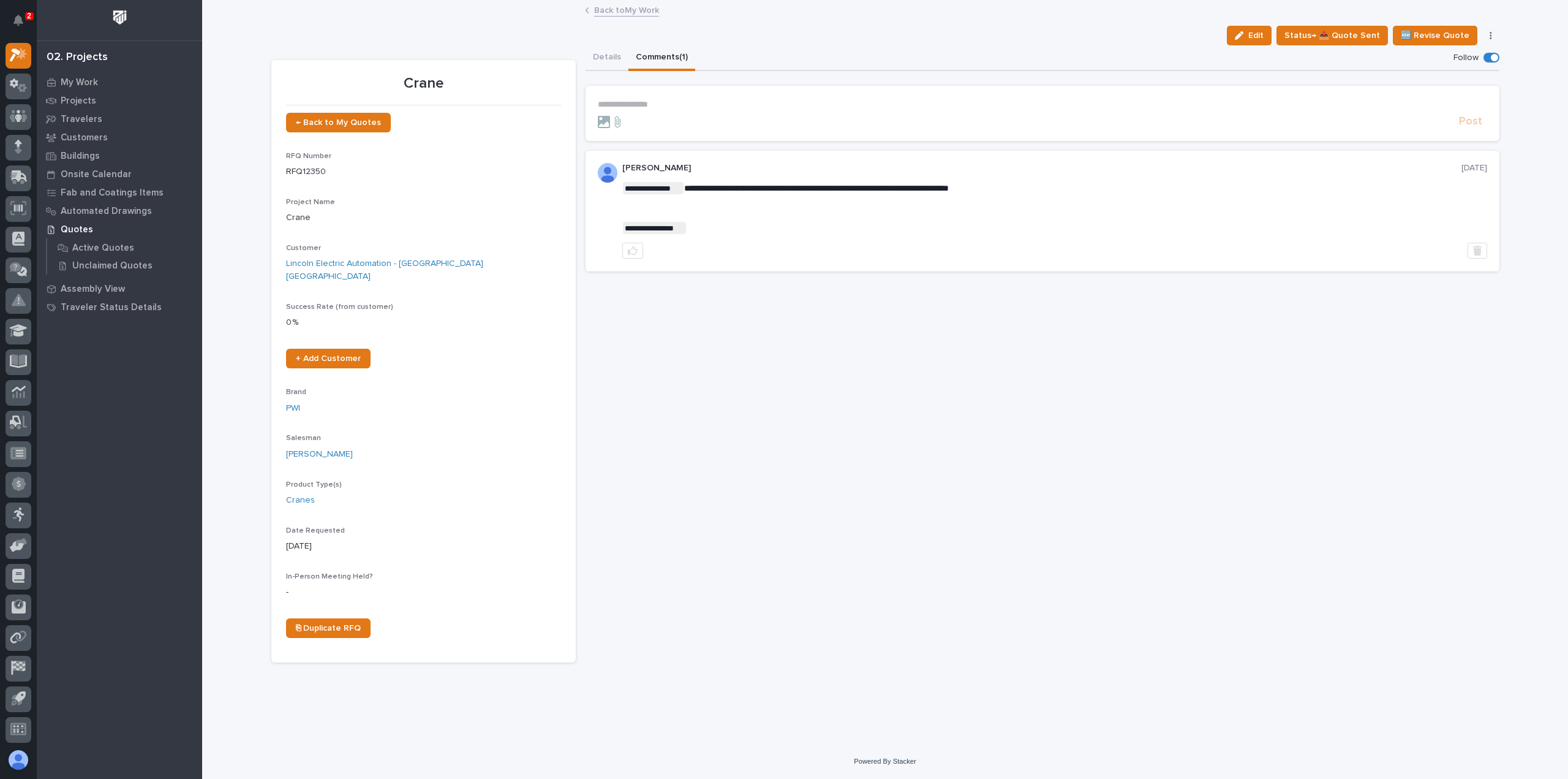
click at [626, 2] on div "**********" at bounding box center [885, 332] width 1228 height 661
click at [629, 11] on link "Back to My Work" at bounding box center [626, 9] width 65 height 14
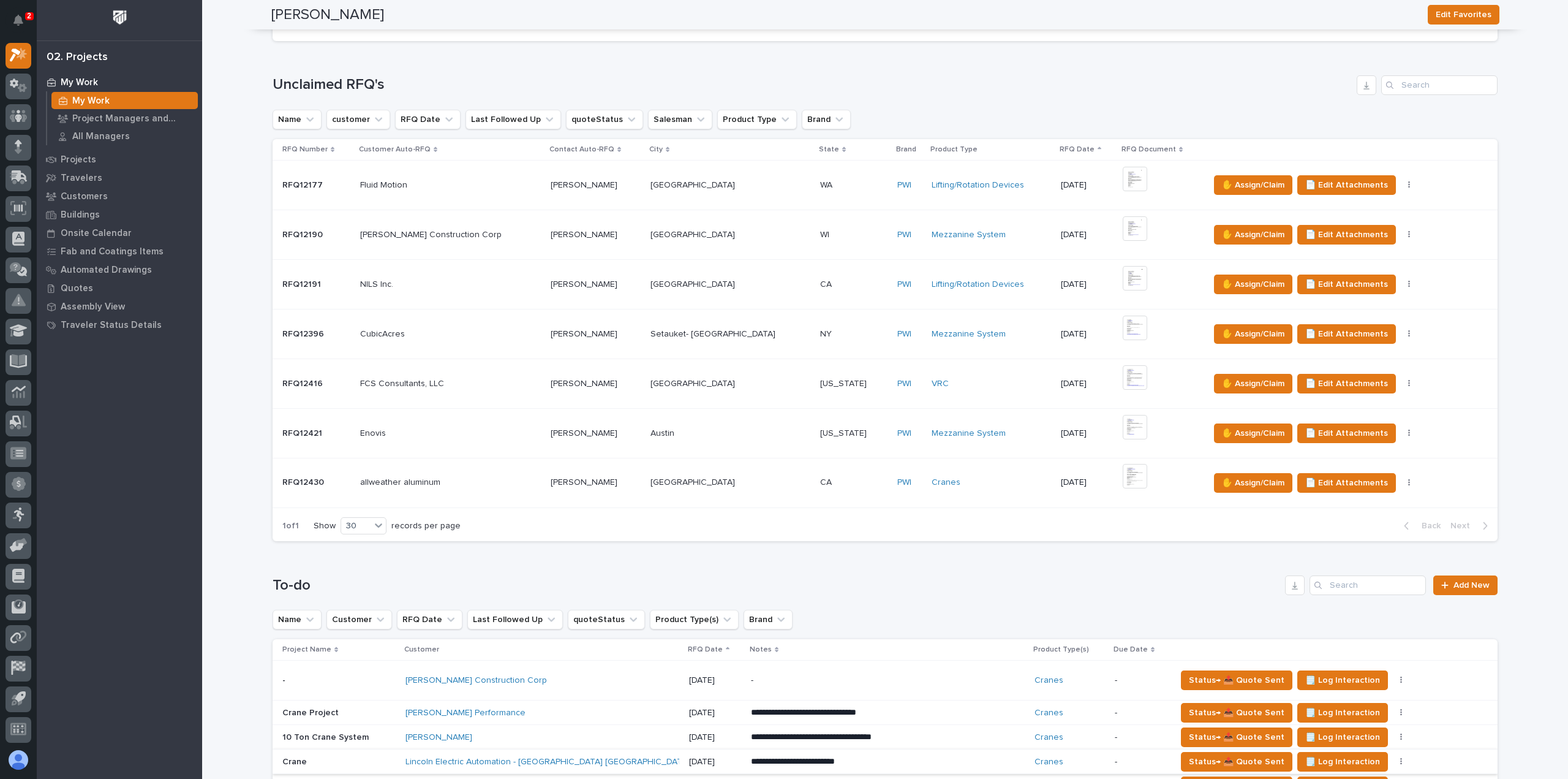
scroll to position [429, 0]
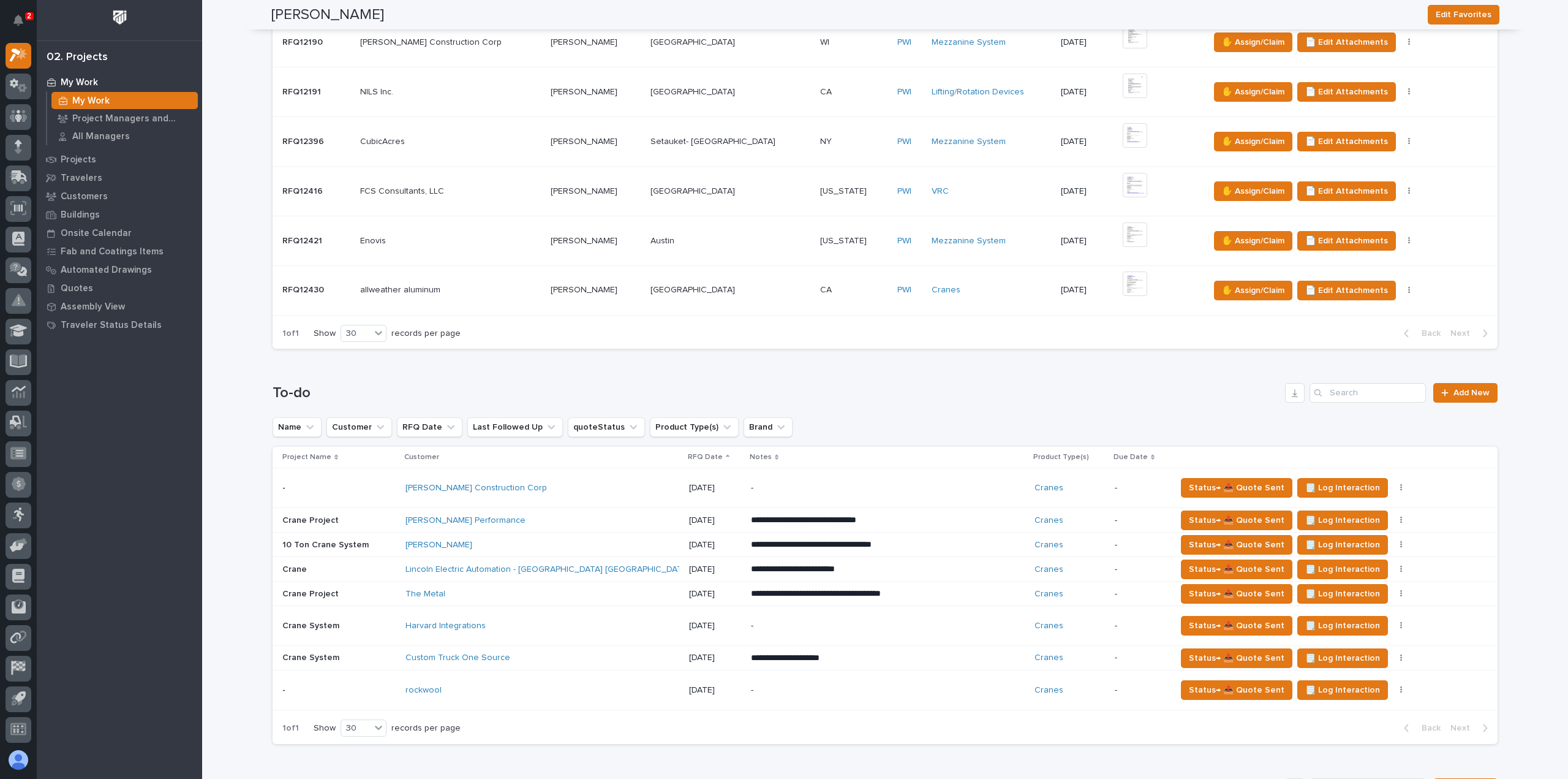
click at [627, 681] on div "rockwool" at bounding box center [542, 690] width 273 height 21
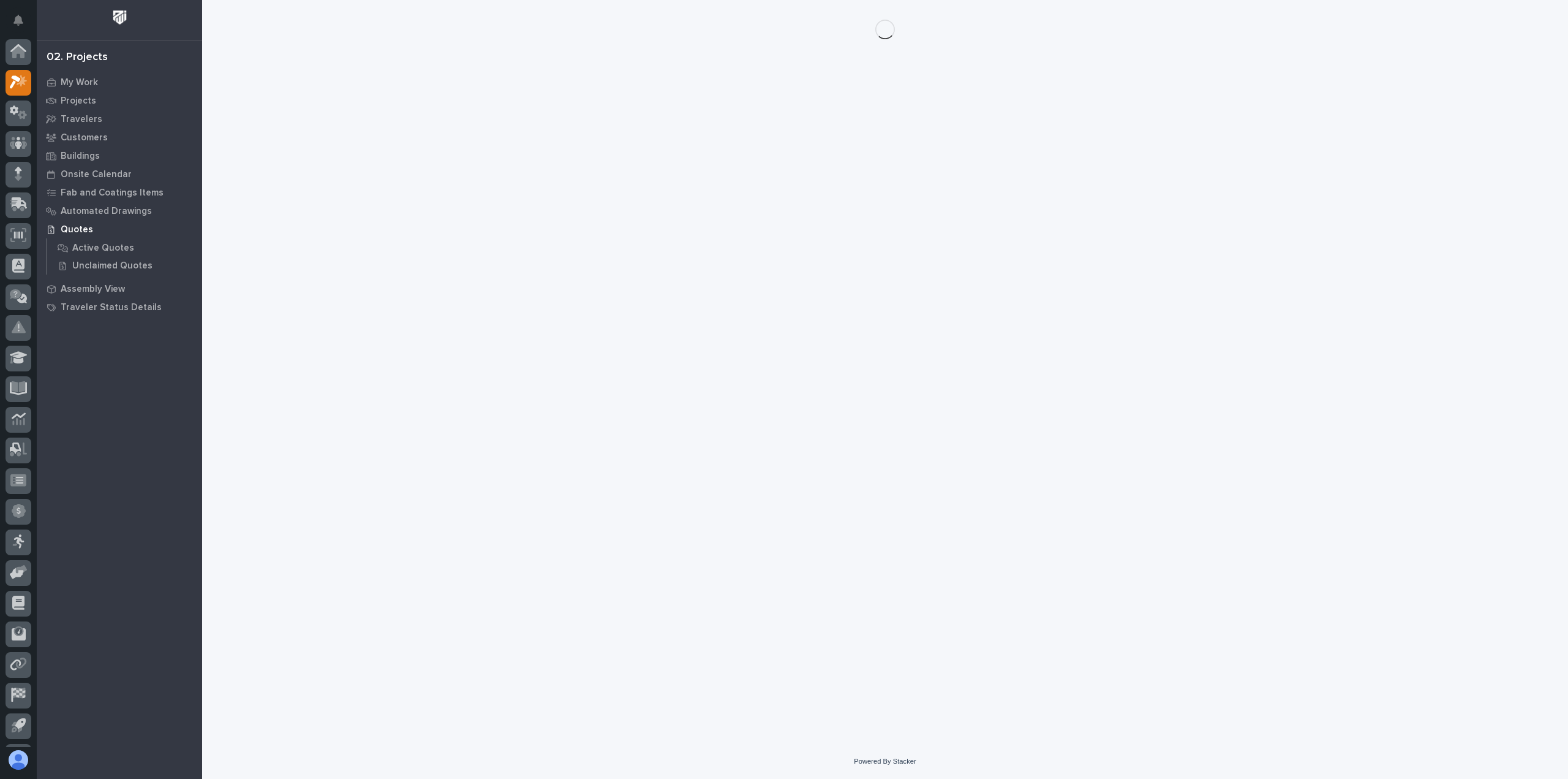
scroll to position [27, 0]
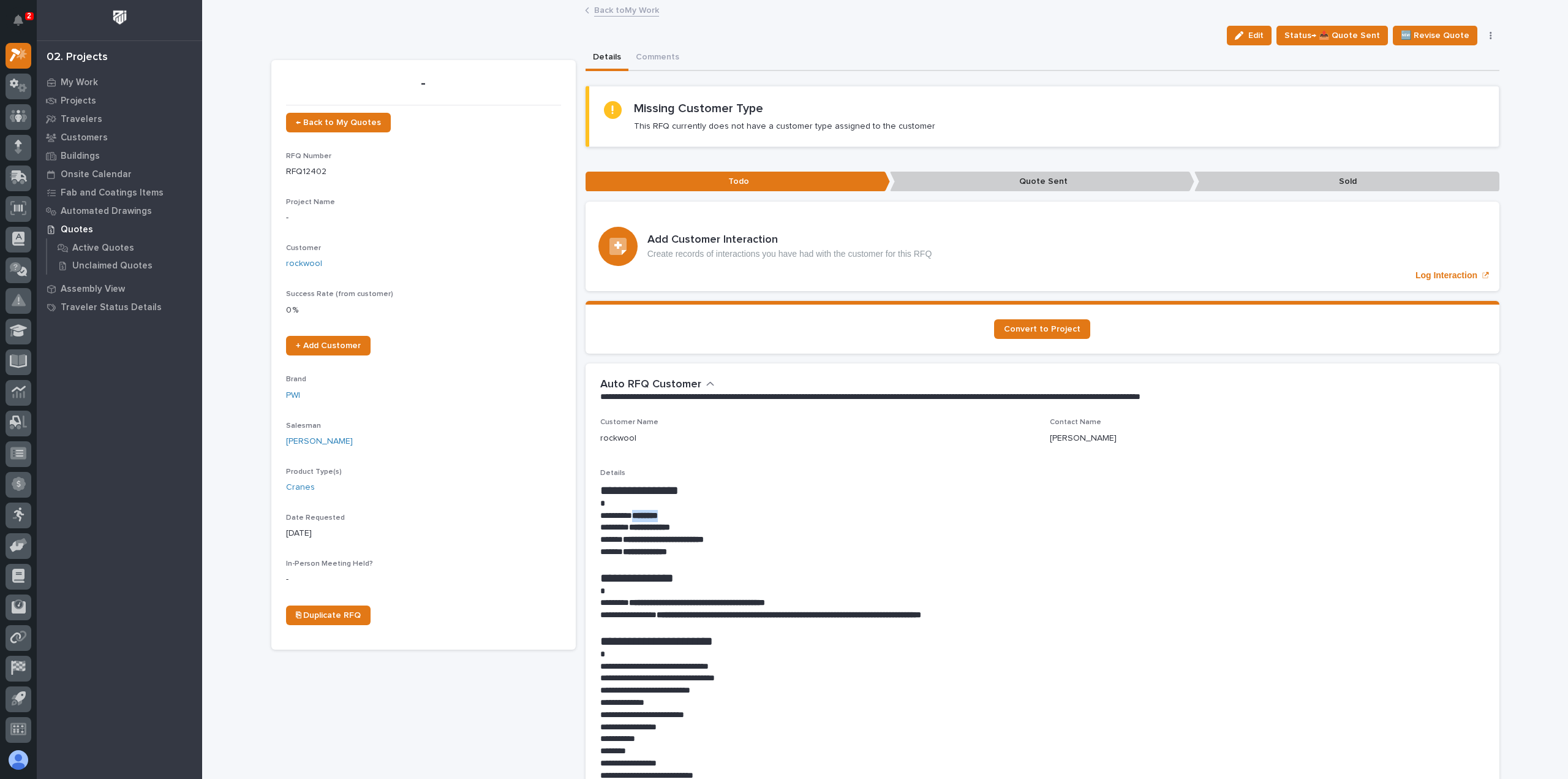
drag, startPoint x: 676, startPoint y: 511, endPoint x: 638, endPoint y: 514, distance: 38.1
click at [635, 517] on p "********* ********" at bounding box center [1042, 516] width 885 height 12
copy strong "********"
click at [775, 500] on p at bounding box center [1042, 503] width 885 height 12
drag, startPoint x: 702, startPoint y: 524, endPoint x: 630, endPoint y: 529, distance: 72.2
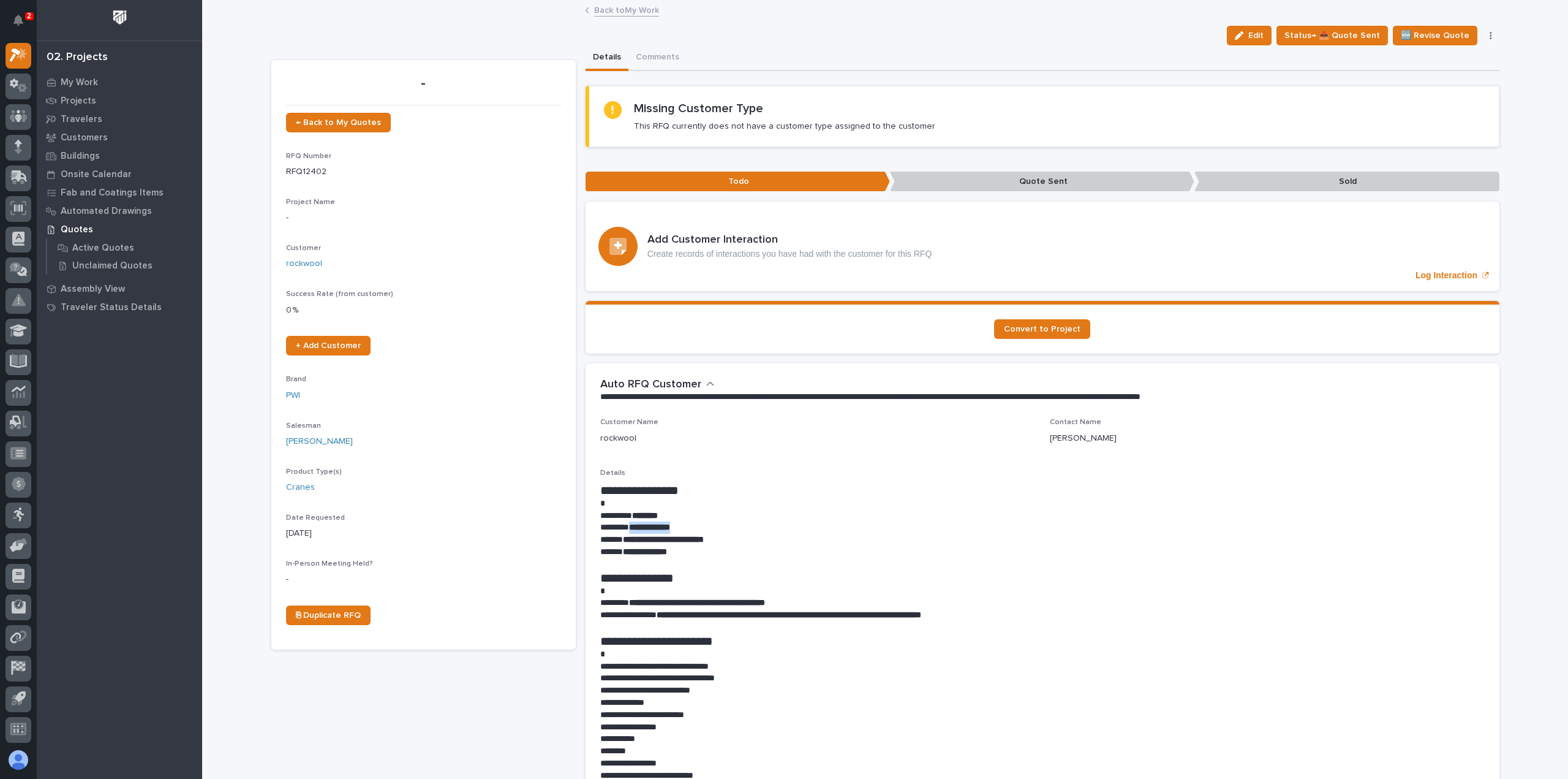
click at [630, 529] on p "**********" at bounding box center [1042, 527] width 885 height 12
copy strong "**********"
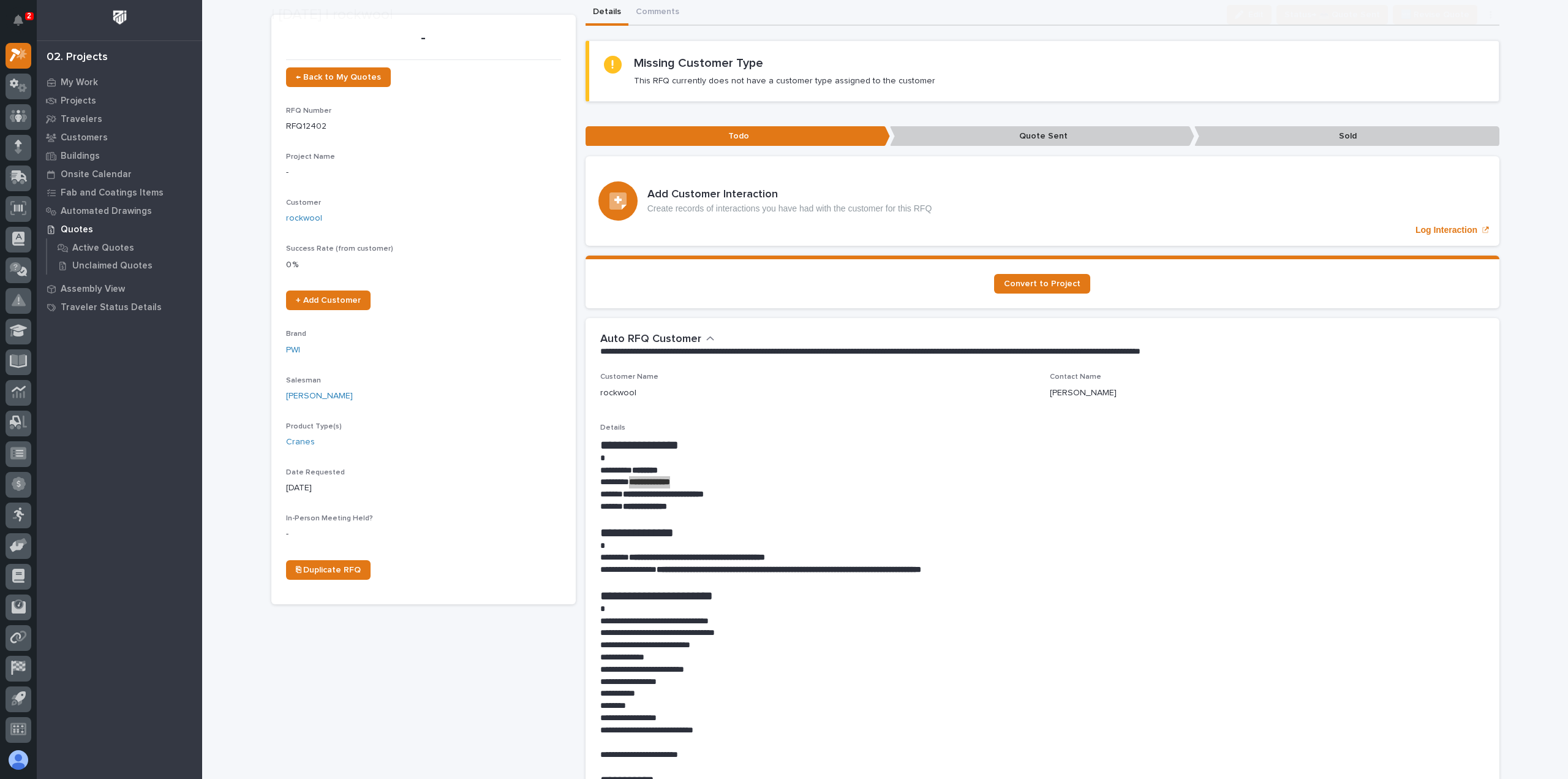
scroll to position [61, 0]
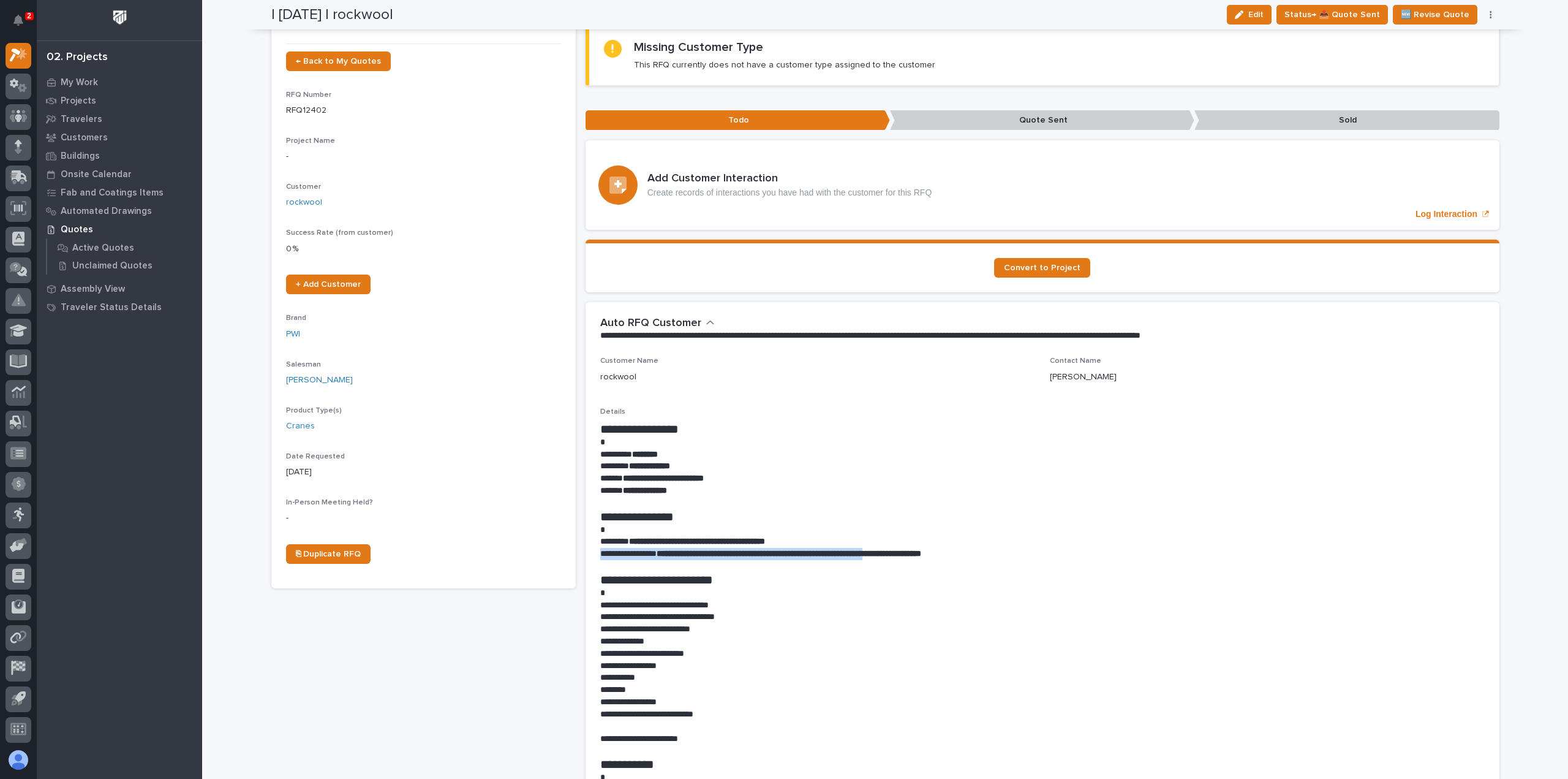
click at [918, 549] on div "**********" at bounding box center [1042, 651] width 885 height 460
click at [927, 600] on div "**********" at bounding box center [1042, 651] width 885 height 460
click at [1055, 590] on p at bounding box center [1042, 593] width 885 height 12
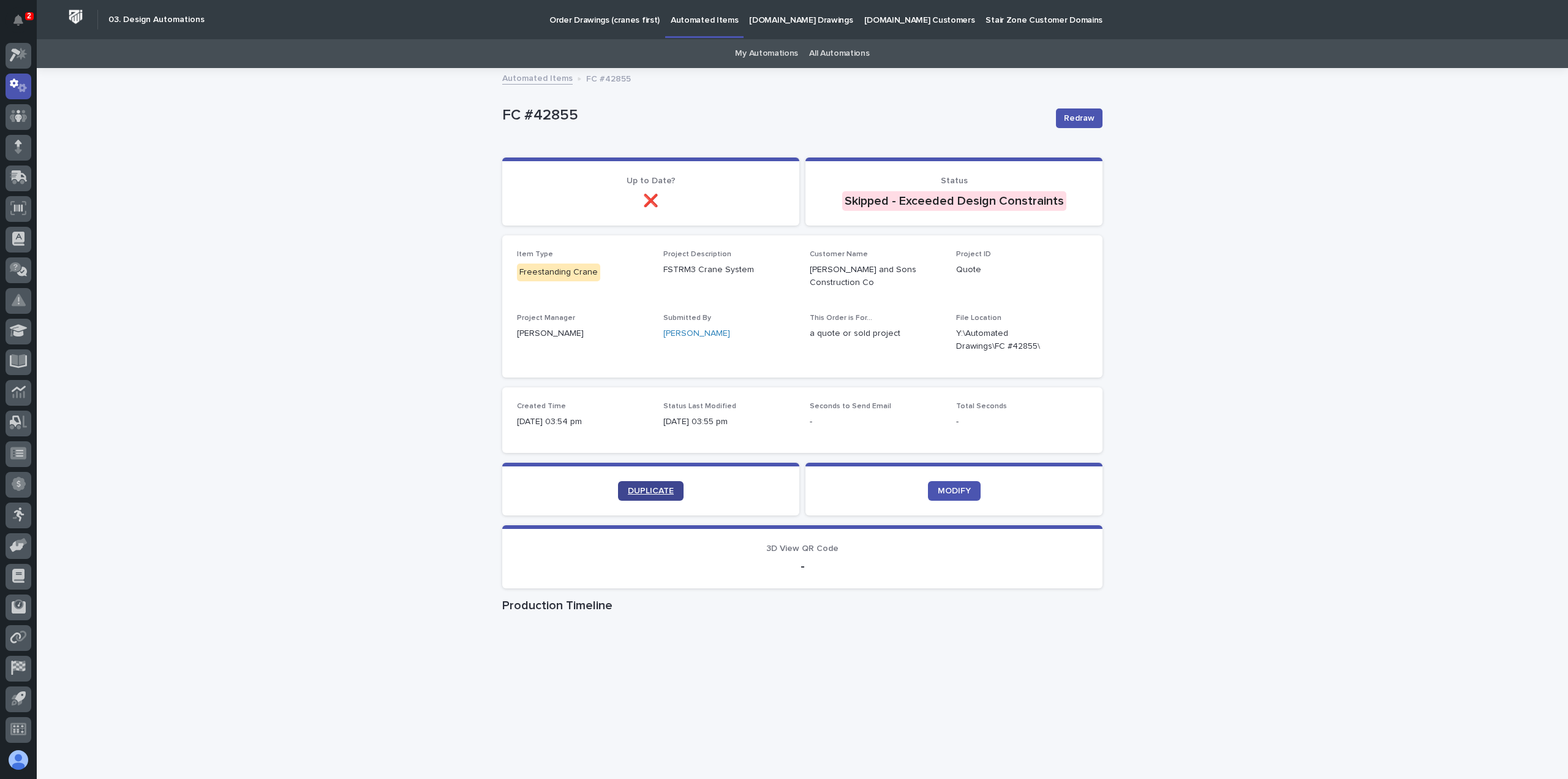
click at [638, 485] on link "DUPLICATE" at bounding box center [650, 491] width 66 height 20
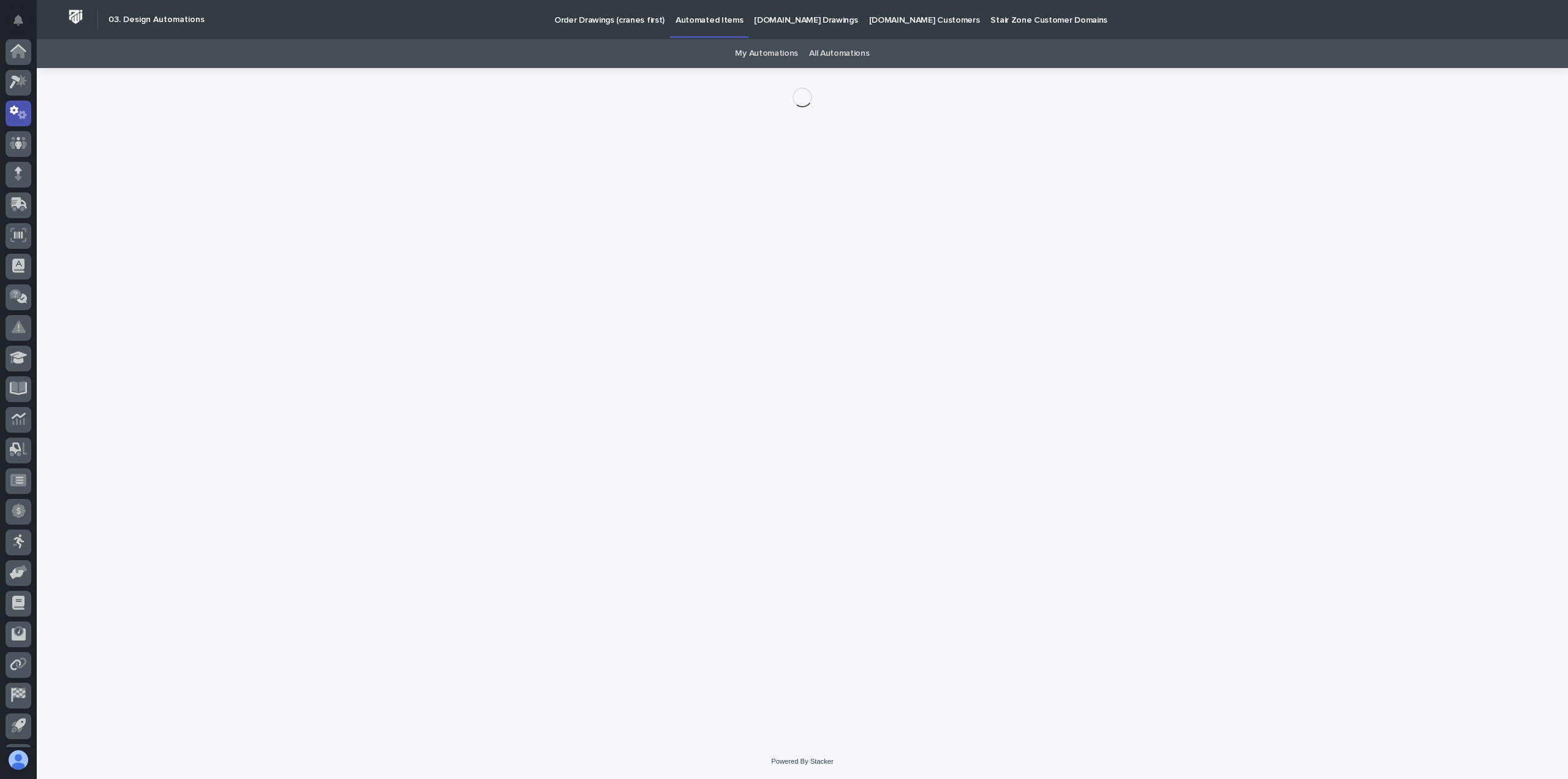
scroll to position [27, 0]
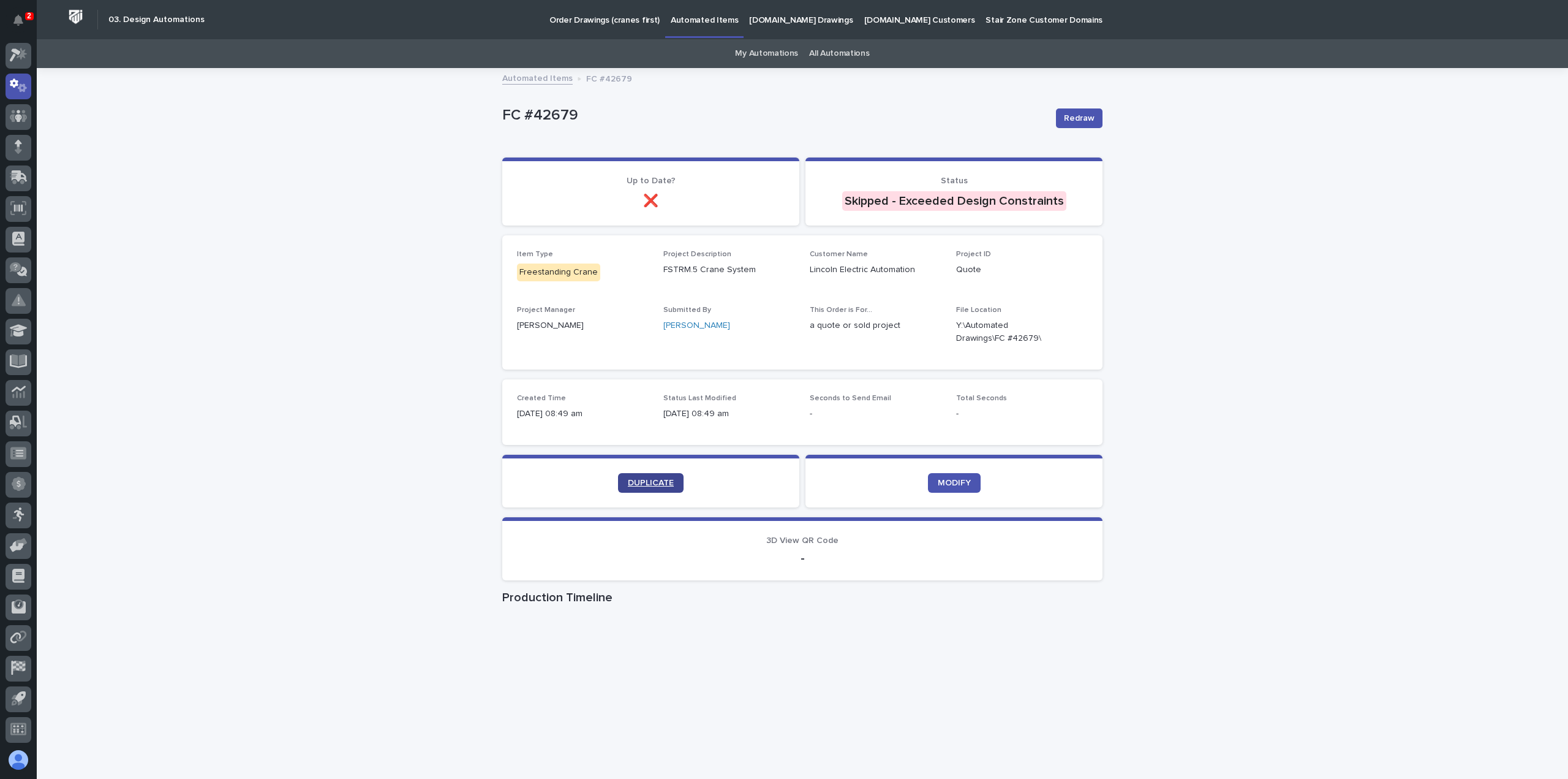
click at [653, 486] on span "DUPLICATE" at bounding box center [650, 482] width 46 height 9
